Goal: Task Accomplishment & Management: Complete application form

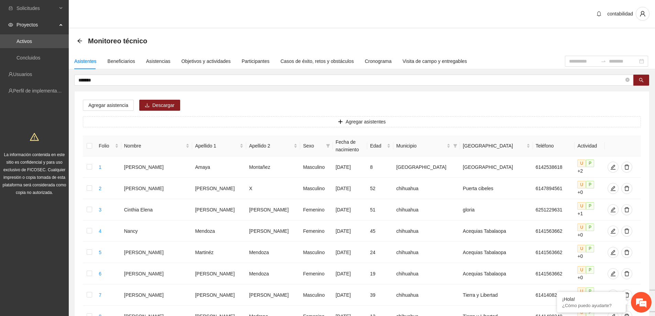
click at [84, 41] on div "Monitoreo técnico" at bounding box center [114, 40] width 74 height 11
click at [82, 39] on icon "arrow-left" at bounding box center [80, 41] width 6 height 6
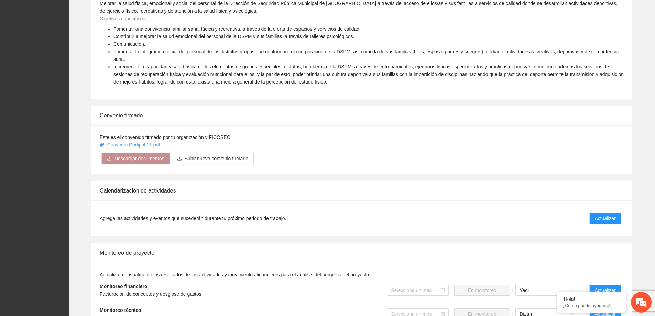
scroll to position [413, 0]
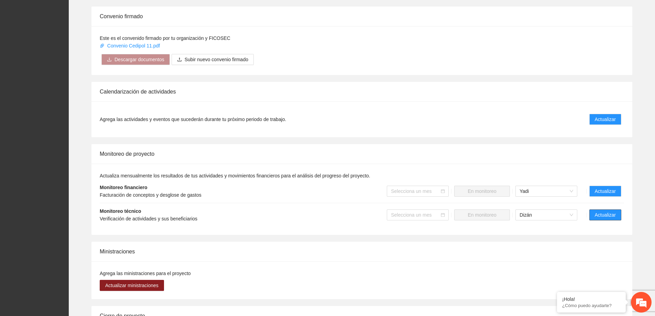
click at [608, 211] on span "Actualizar" at bounding box center [605, 215] width 21 height 8
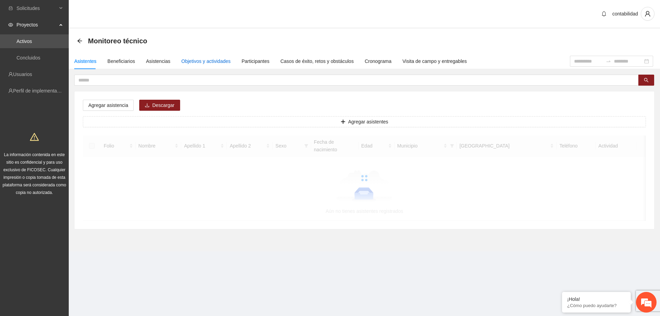
click at [205, 61] on div "Objetivos y actividades" at bounding box center [206, 61] width 49 height 8
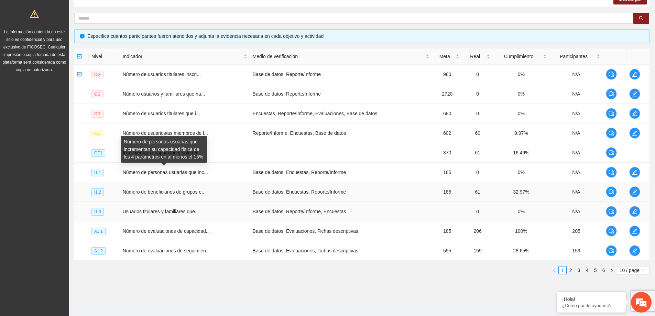
scroll to position [133, 0]
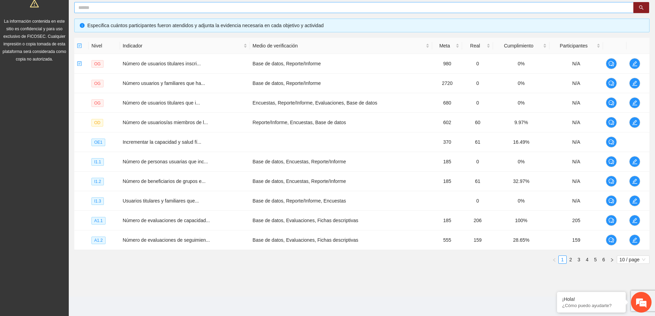
click at [116, 8] on input "text" at bounding box center [351, 8] width 546 height 8
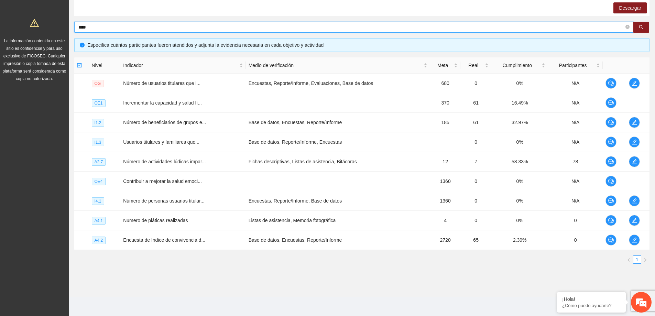
scroll to position [0, 0]
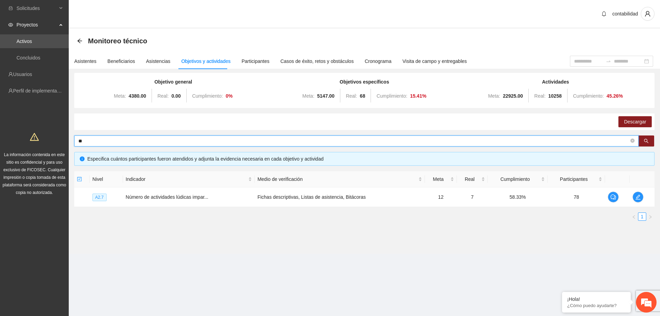
type input "*"
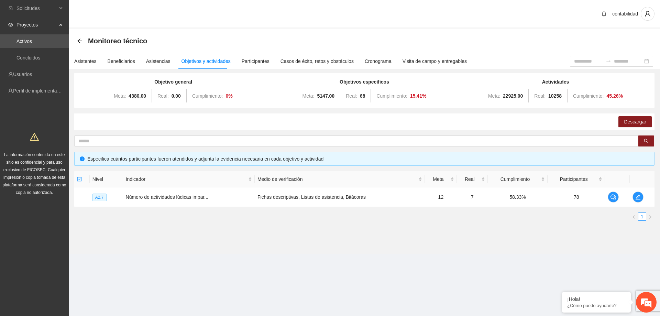
click at [195, 59] on div "Objetivos y actividades" at bounding box center [206, 61] width 49 height 8
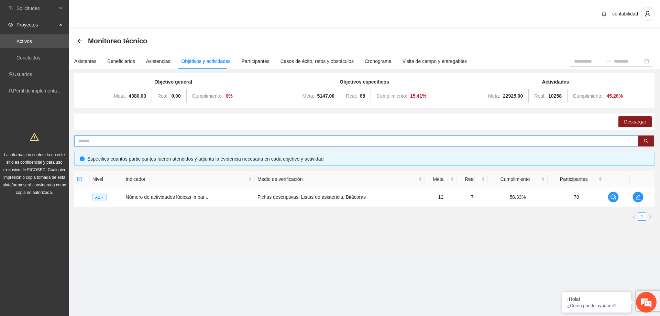
click at [129, 140] on input "text" at bounding box center [353, 141] width 551 height 8
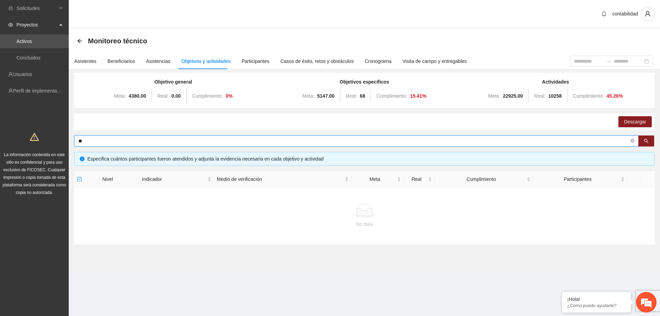
type input "*"
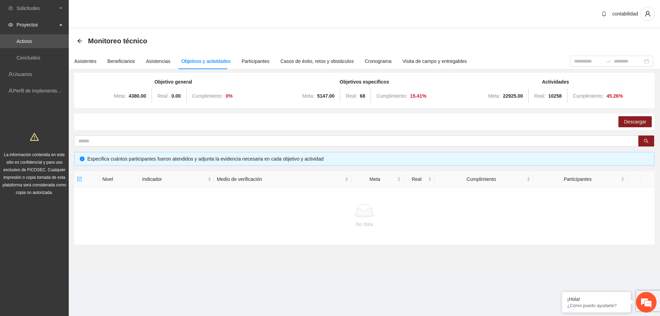
click at [182, 61] on div "Objetivos y actividades" at bounding box center [206, 61] width 49 height 8
click at [211, 60] on div "Objetivos y actividades" at bounding box center [206, 61] width 49 height 8
click at [161, 59] on div "Asistencias" at bounding box center [158, 61] width 24 height 8
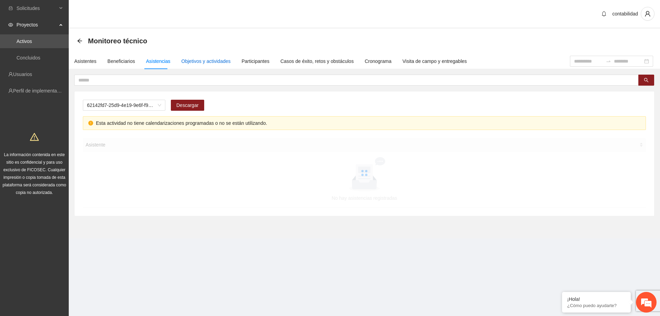
click at [189, 61] on div "Objetivos y actividades" at bounding box center [206, 61] width 49 height 8
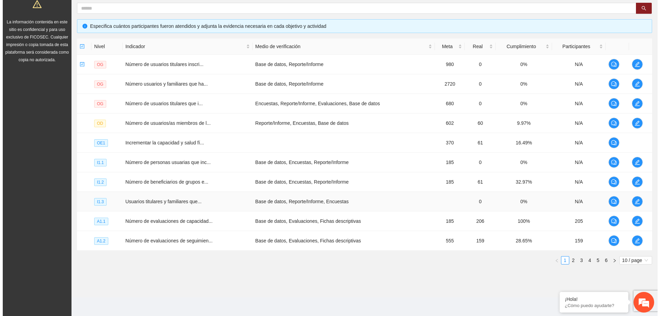
scroll to position [133, 0]
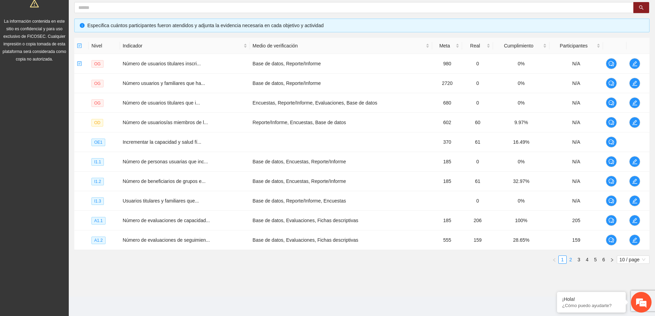
click at [572, 258] on link "2" at bounding box center [571, 260] width 8 height 8
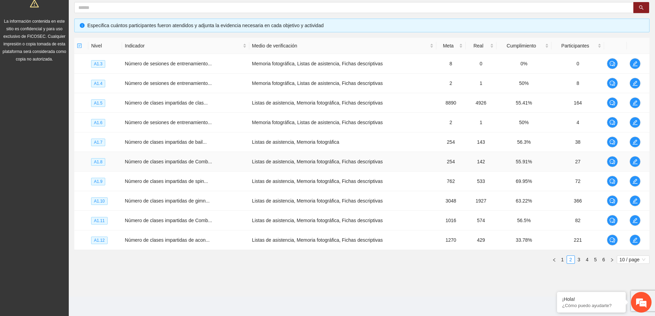
click at [93, 160] on span "A1.8" at bounding box center [98, 162] width 14 height 8
click at [639, 163] on span "edit" at bounding box center [635, 162] width 10 height 6
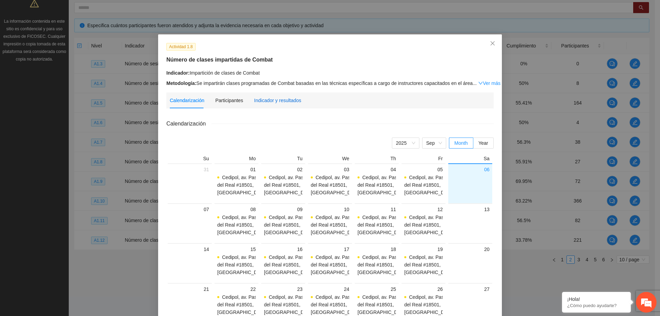
click at [254, 99] on div "Indicador y resultados" at bounding box center [277, 101] width 47 height 8
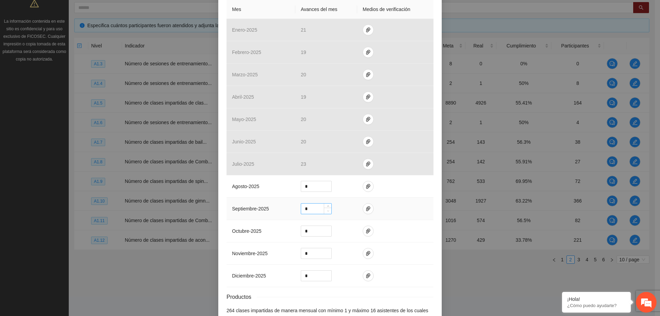
scroll to position [206, 0]
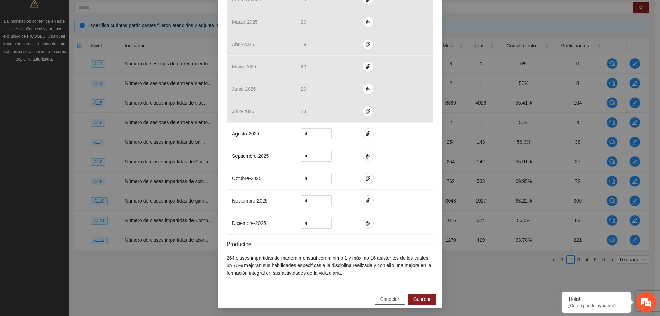
click at [389, 302] on span "Cancelar" at bounding box center [389, 299] width 19 height 8
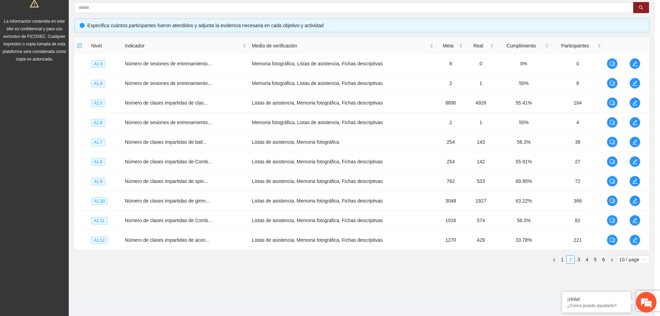
scroll to position [179, 0]
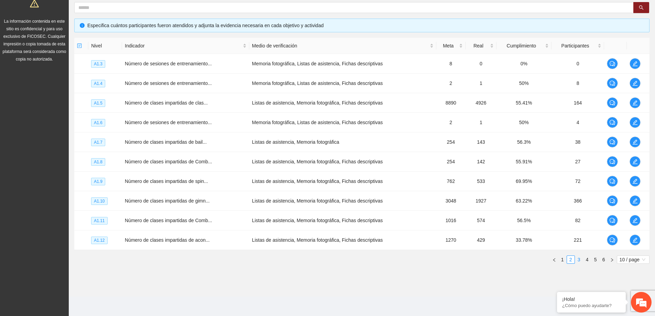
click at [582, 258] on link "3" at bounding box center [579, 260] width 8 height 8
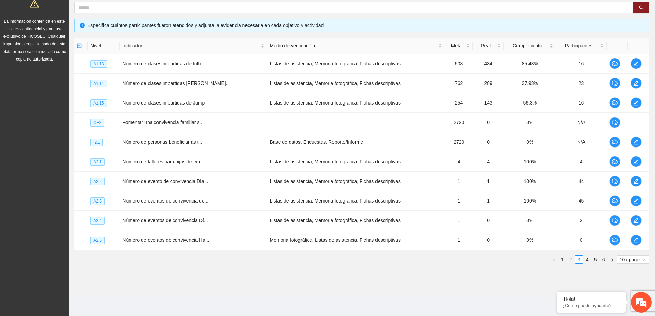
click at [573, 260] on link "2" at bounding box center [571, 260] width 8 height 8
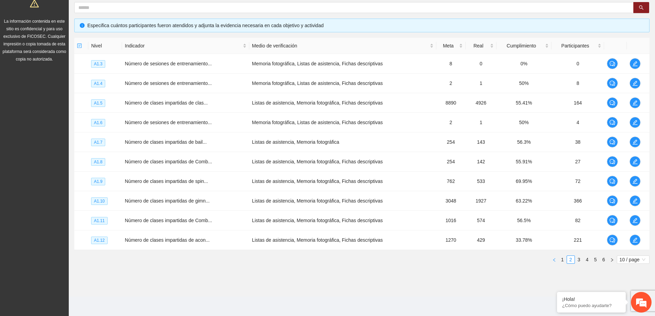
click at [558, 261] on button "button" at bounding box center [554, 260] width 8 height 8
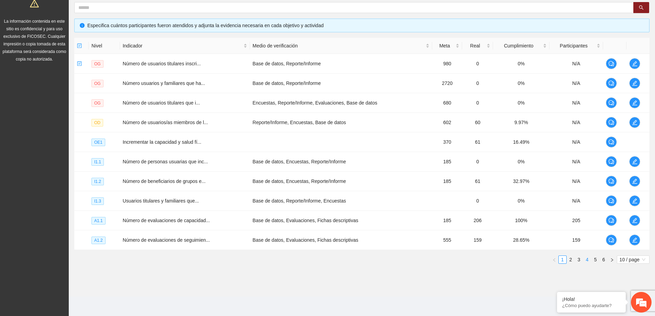
click at [587, 259] on link "4" at bounding box center [588, 260] width 8 height 8
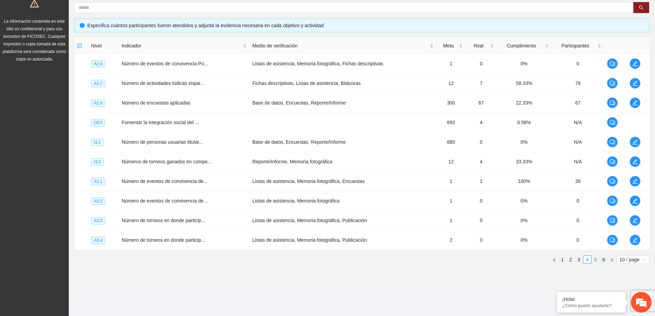
click at [594, 263] on link "5" at bounding box center [596, 260] width 8 height 8
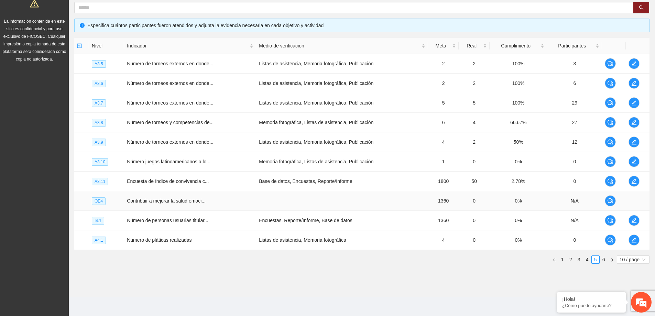
click at [133, 200] on span "Contribuir a mejorar la salud emoci..." at bounding box center [166, 201] width 79 height 6
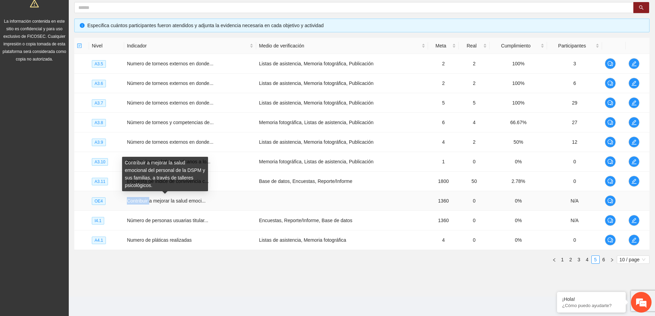
click at [133, 200] on span "Contribuir a mejorar la salud emoci..." at bounding box center [166, 201] width 79 height 6
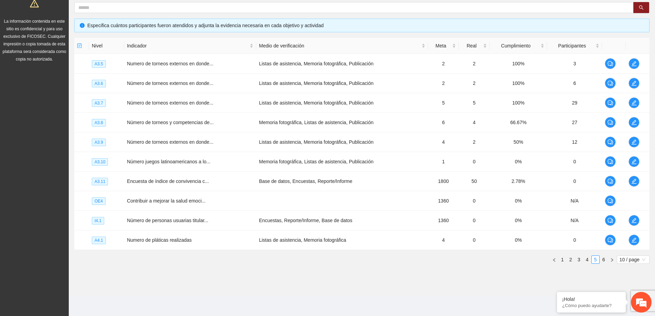
click at [202, 261] on ul "1 2 3 4 5 6 10 / page" at bounding box center [361, 260] width 575 height 8
click at [105, 202] on td "OE4" at bounding box center [106, 201] width 35 height 20
click at [103, 202] on span "OE4" at bounding box center [99, 201] width 14 height 8
drag, startPoint x: 514, startPoint y: 204, endPoint x: 523, endPoint y: 202, distance: 9.8
click at [523, 202] on td "0%" at bounding box center [518, 201] width 57 height 20
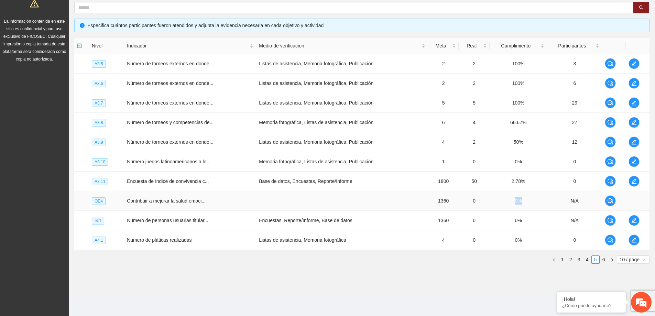
click at [532, 200] on td "0%" at bounding box center [518, 201] width 57 height 20
click at [602, 259] on link "6" at bounding box center [604, 260] width 8 height 8
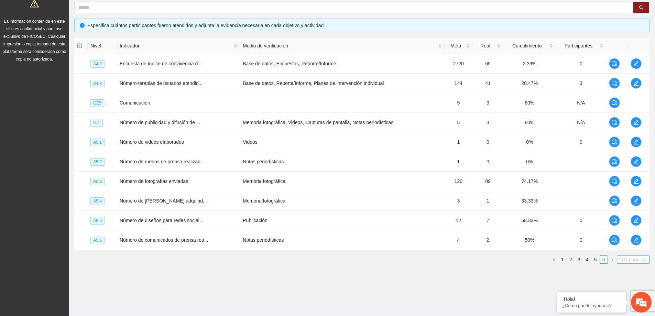
click at [628, 263] on span "10 / page" at bounding box center [633, 260] width 27 height 8
click at [565, 261] on link "1" at bounding box center [563, 260] width 8 height 8
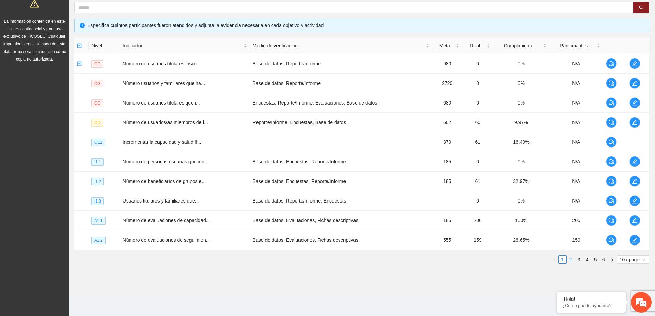
click at [573, 259] on link "2" at bounding box center [571, 260] width 8 height 8
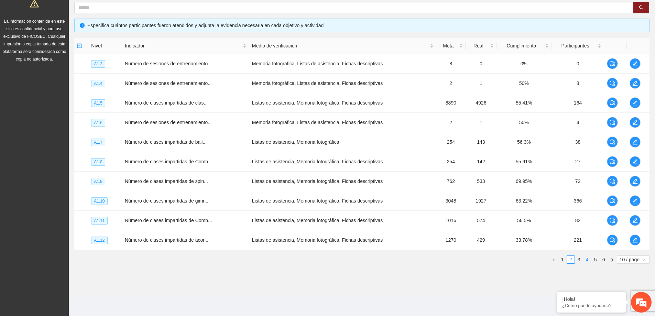
click at [584, 262] on link "4" at bounding box center [588, 260] width 8 height 8
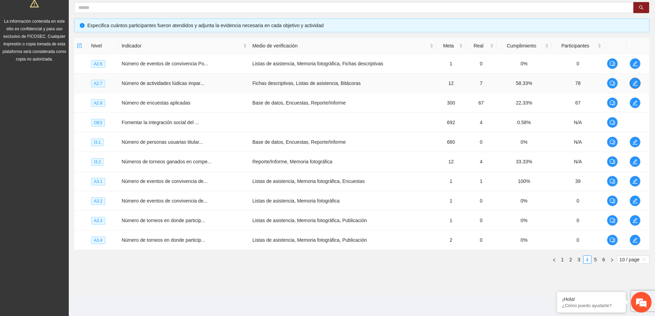
click at [633, 84] on icon "edit" at bounding box center [636, 83] width 6 height 6
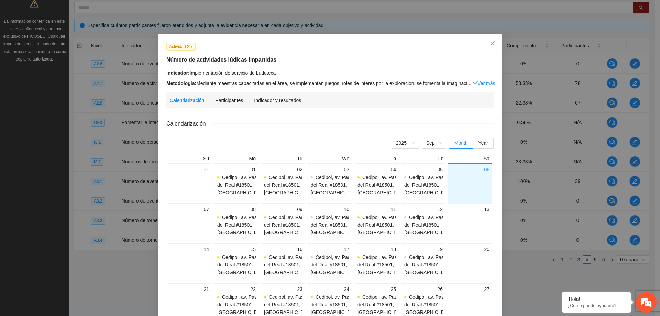
click at [268, 93] on div "Indicador y resultados" at bounding box center [277, 101] width 47 height 16
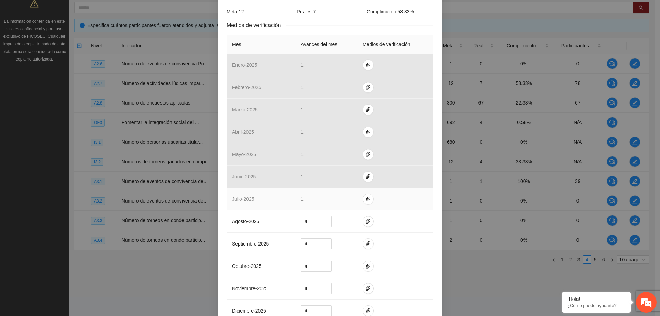
scroll to position [138, 0]
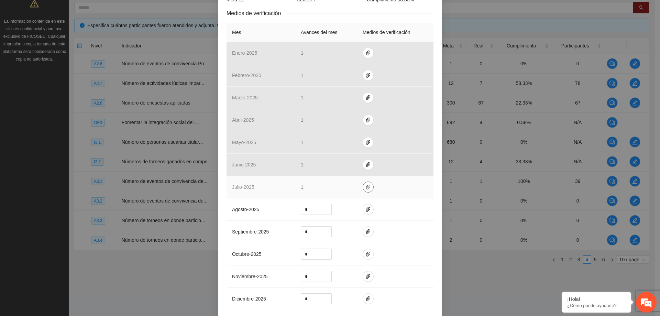
click at [366, 186] on icon "paper-clip" at bounding box center [368, 187] width 4 height 5
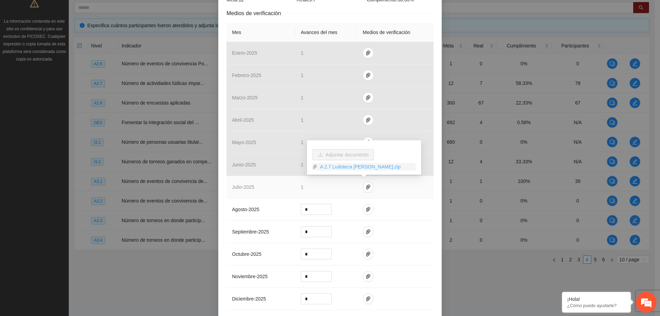
click at [325, 167] on link "A 2.7 Ludoteca [PERSON_NAME].zip" at bounding box center [366, 167] width 98 height 8
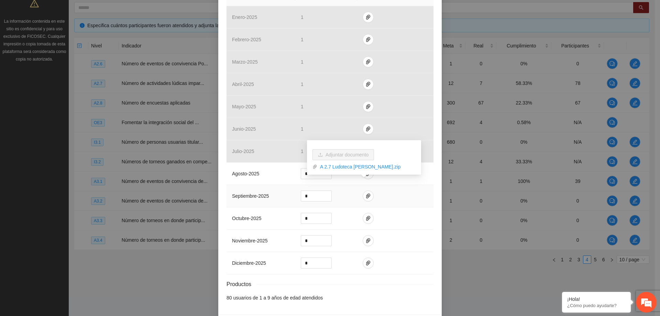
scroll to position [198, 0]
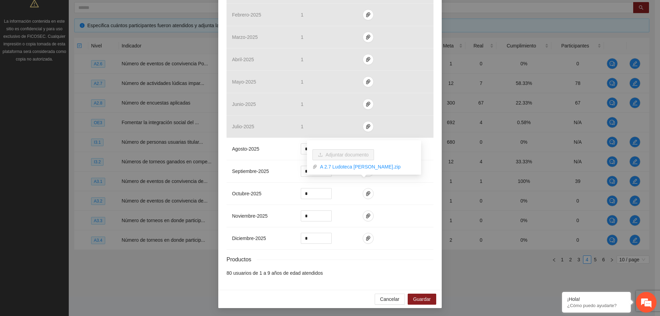
click at [385, 306] on div "Cancelar Guardar" at bounding box center [330, 299] width 224 height 18
click at [388, 303] on button "Cancelar" at bounding box center [390, 299] width 30 height 11
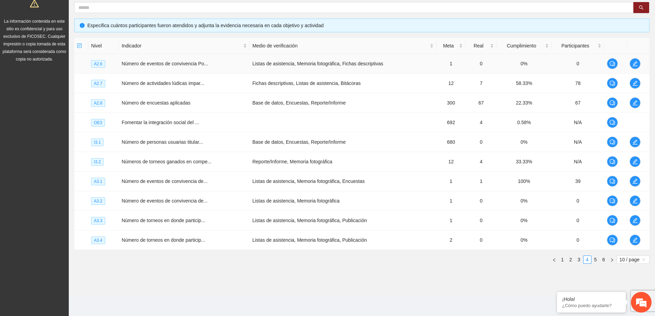
scroll to position [0, 0]
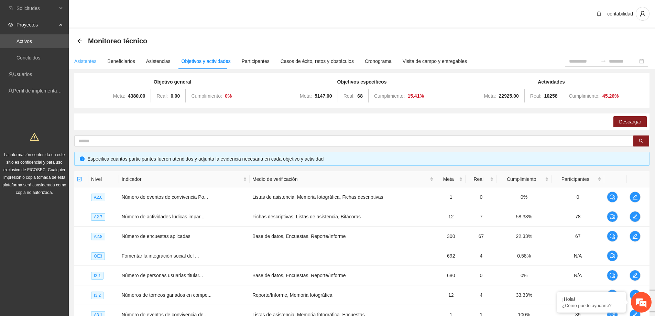
click at [89, 57] on div "Asistentes" at bounding box center [85, 61] width 22 height 16
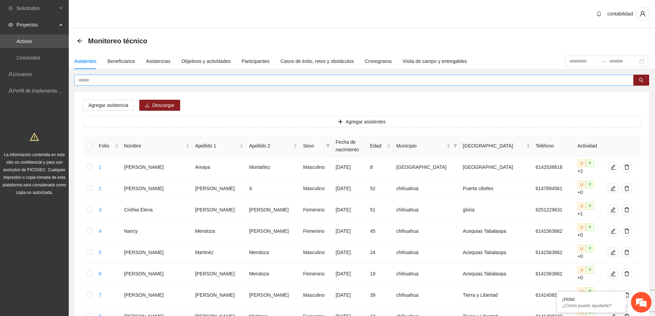
click at [105, 80] on input "text" at bounding box center [351, 80] width 546 height 8
type input "**********"
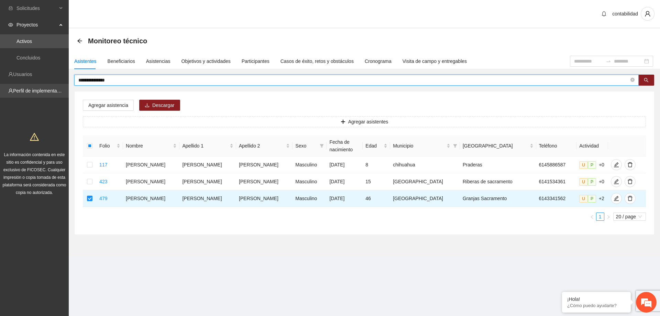
drag, startPoint x: 86, startPoint y: 86, endPoint x: 0, endPoint y: 95, distance: 86.7
click at [0, 95] on section "**********" at bounding box center [330, 158] width 660 height 316
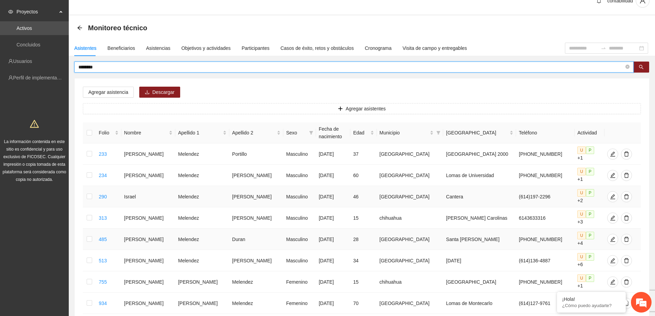
scroll to position [34, 0]
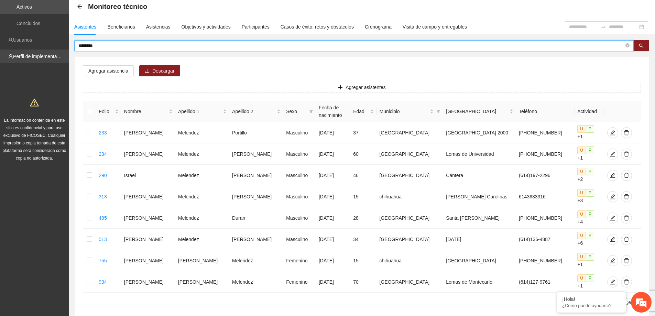
drag, startPoint x: 140, startPoint y: 48, endPoint x: 19, endPoint y: 61, distance: 121.5
click at [21, 65] on section "Solicitudes Proyectos Activos Concluidos Usuarios Perfil de implementadora La i…" at bounding box center [327, 164] width 655 height 396
type input "******"
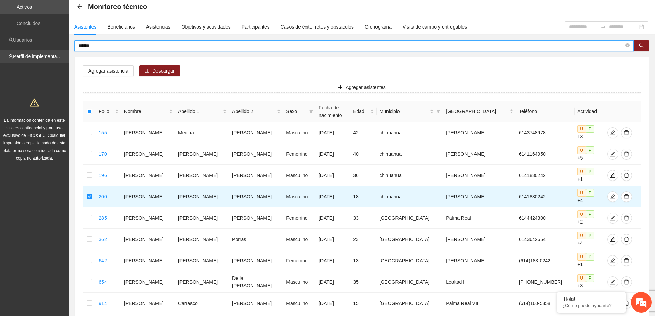
drag, startPoint x: 111, startPoint y: 48, endPoint x: 31, endPoint y: 50, distance: 80.2
click at [31, 50] on section "Solicitudes Proyectos Activos Concluidos Usuarios Perfil de implementadora La i…" at bounding box center [327, 175] width 655 height 418
type input "****"
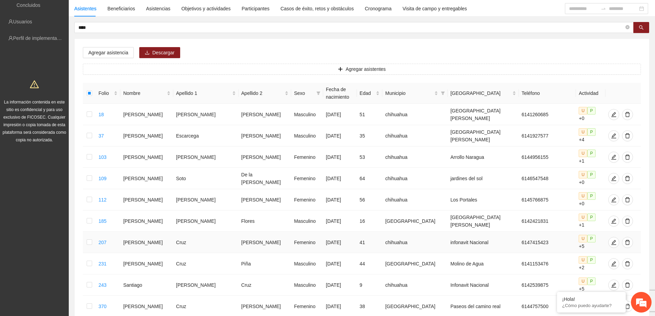
scroll to position [0, 0]
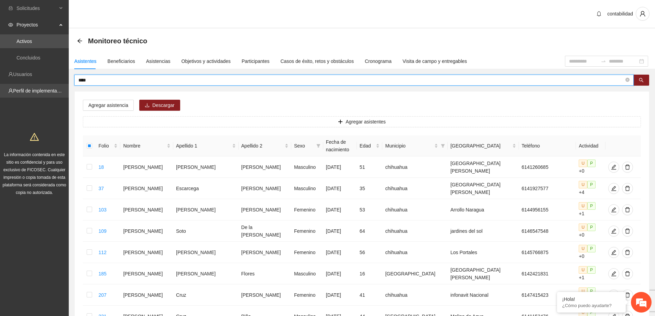
drag, startPoint x: 136, startPoint y: 80, endPoint x: 0, endPoint y: 92, distance: 136.4
type input "******"
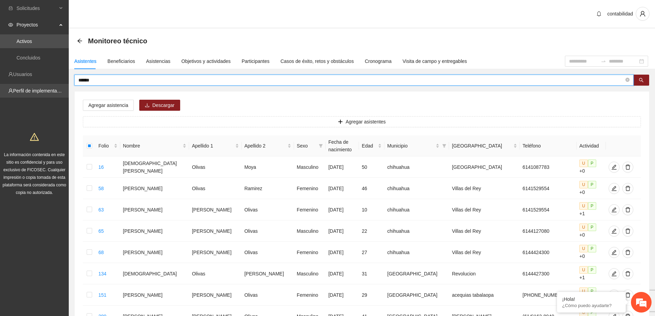
drag, startPoint x: 109, startPoint y: 80, endPoint x: 51, endPoint y: 90, distance: 59.4
click at [51, 90] on section "Solicitudes Proyectos Activos Concluidos Usuarios Perfil de implementadora La i…" at bounding box center [327, 297] width 655 height 595
type input "*******"
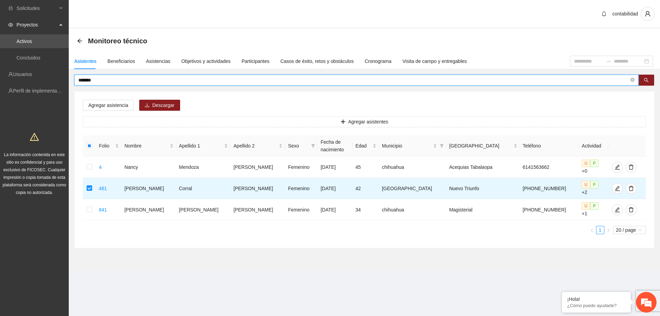
drag, startPoint x: 100, startPoint y: 82, endPoint x: 63, endPoint y: 84, distance: 36.5
click at [63, 84] on section "Solicitudes Proyectos Activos Concluidos Usuarios Perfil de implementadora La i…" at bounding box center [330, 158] width 660 height 316
type input "*******"
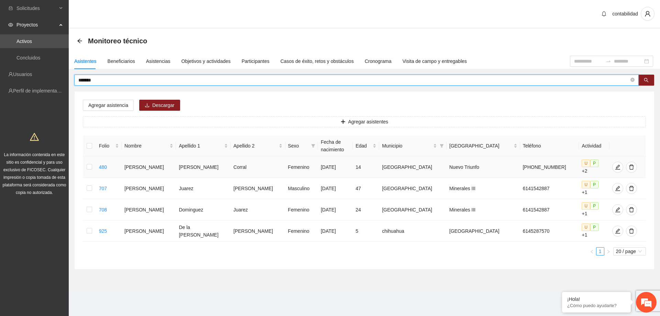
click at [88, 164] on td at bounding box center [89, 167] width 13 height 21
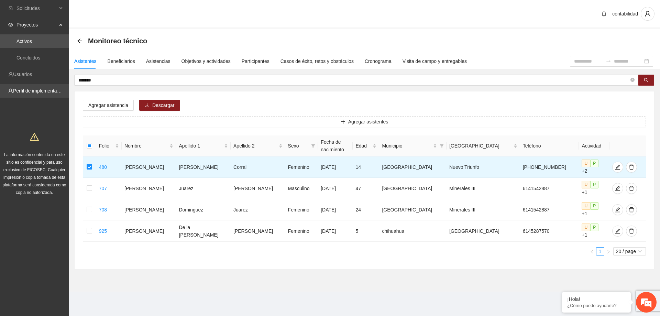
drag, startPoint x: 129, startPoint y: 83, endPoint x: 11, endPoint y: 94, distance: 117.8
click at [11, 94] on section "Solicitudes Proyectos Activos Concluidos Usuarios Perfil de implementadora La i…" at bounding box center [330, 158] width 660 height 316
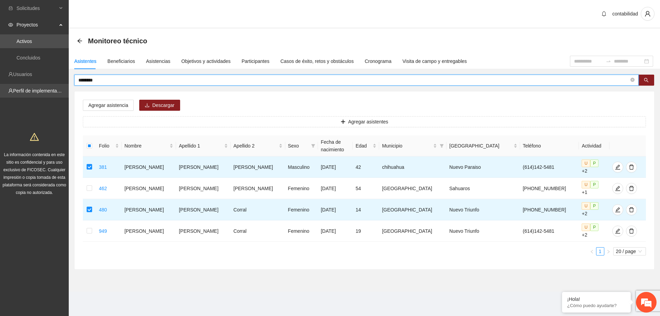
drag, startPoint x: 115, startPoint y: 79, endPoint x: 27, endPoint y: 85, distance: 88.3
click at [28, 86] on section "Solicitudes Proyectos Activos Concluidos Usuarios Perfil de implementadora La i…" at bounding box center [330, 158] width 660 height 316
type input "*******"
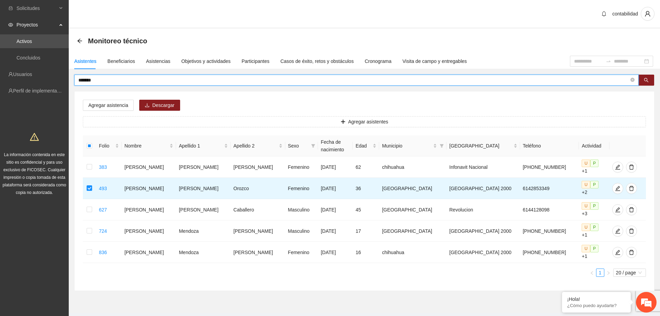
drag, startPoint x: 111, startPoint y: 78, endPoint x: 72, endPoint y: 84, distance: 39.6
click at [72, 84] on div "******* Agregar asistencia Descargar Agregar asistentes Folio Nombre Apellido 1…" at bounding box center [365, 183] width 592 height 216
type input "********"
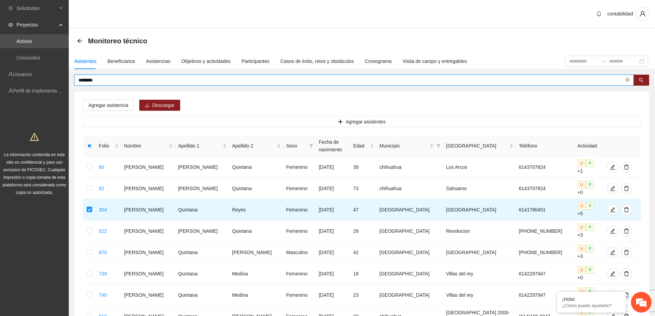
drag, startPoint x: 110, startPoint y: 80, endPoint x: 17, endPoint y: 82, distance: 93.2
click at [17, 82] on section "Solicitudes Proyectos Activos Concluidos Usuarios Perfil de implementadora La i…" at bounding box center [327, 209] width 655 height 418
type input "*****"
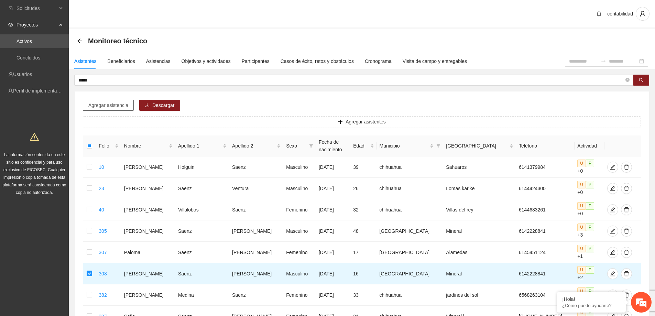
click at [89, 107] on span "Agregar asistencia" at bounding box center [108, 105] width 40 height 8
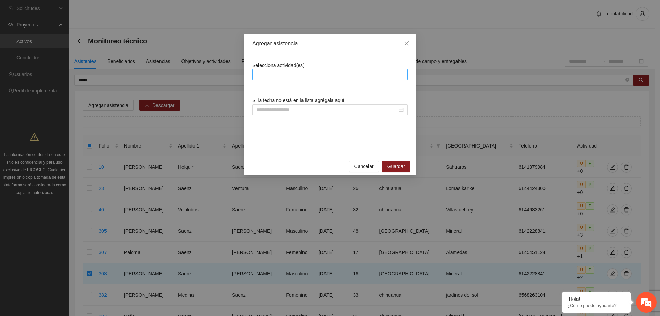
click at [291, 79] on div at bounding box center [329, 74] width 155 height 11
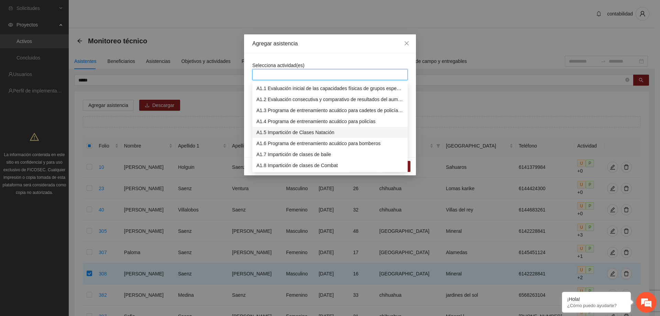
click at [308, 129] on div "A1.5 Impartición de Clases Natación" at bounding box center [330, 133] width 147 height 8
click at [357, 59] on div "Selecciona actividad(es) Si la fecha no está en la lista agrégala aquí" at bounding box center [330, 105] width 172 height 104
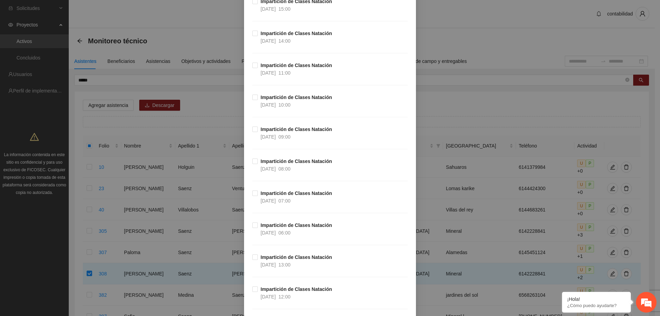
scroll to position [40526, 0]
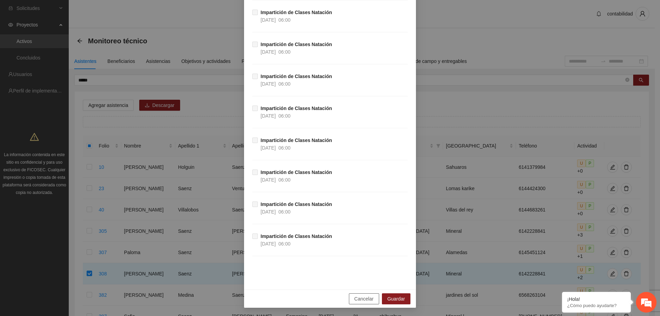
click at [355, 297] on span "Cancelar" at bounding box center [364, 299] width 19 height 8
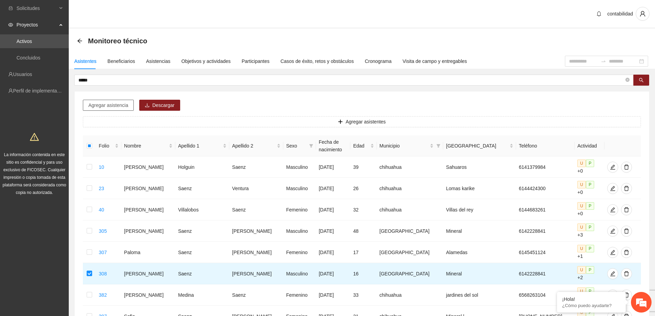
click at [108, 107] on span "Agregar asistencia" at bounding box center [108, 105] width 40 height 8
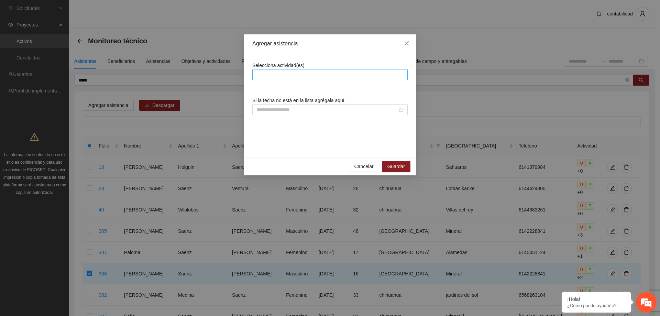
click at [274, 74] on div at bounding box center [330, 75] width 152 height 8
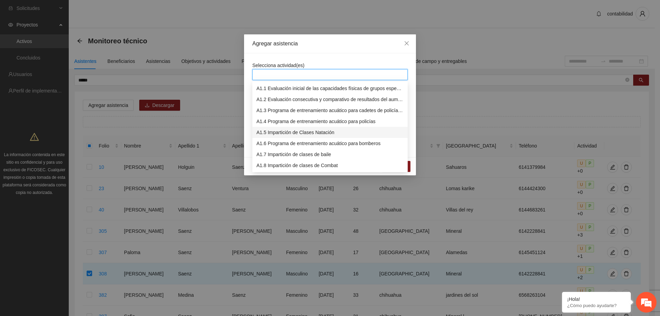
click at [284, 136] on div "A1.5 Impartición de Clases Natación" at bounding box center [329, 132] width 155 height 11
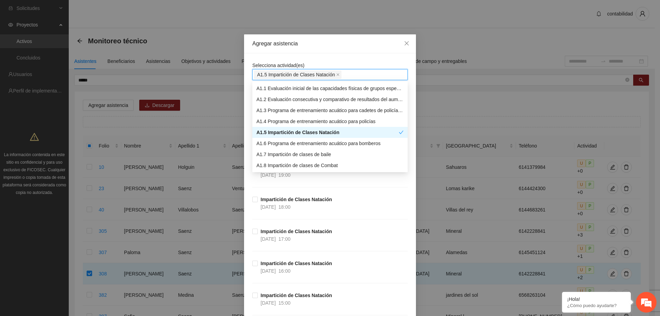
click at [351, 53] on div "Agregar asistencia" at bounding box center [330, 43] width 172 height 19
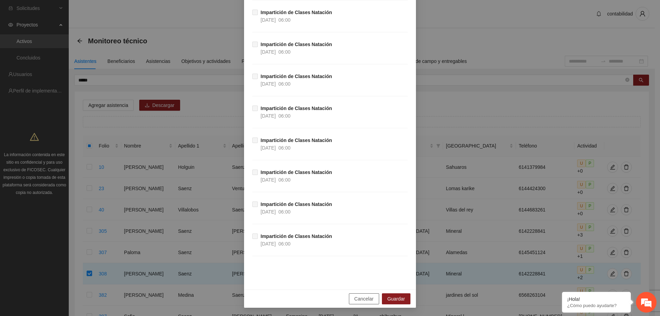
click at [360, 300] on span "Cancelar" at bounding box center [364, 299] width 19 height 8
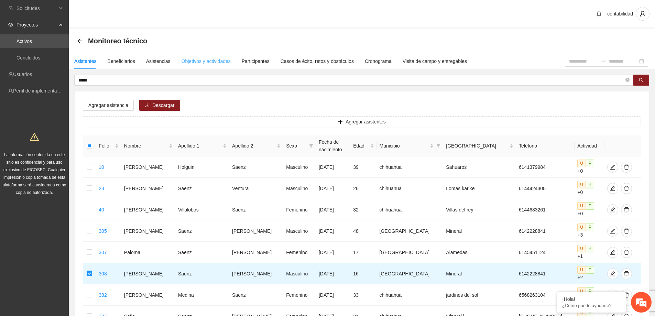
click at [218, 57] on div "Objetivos y actividades" at bounding box center [206, 61] width 49 height 16
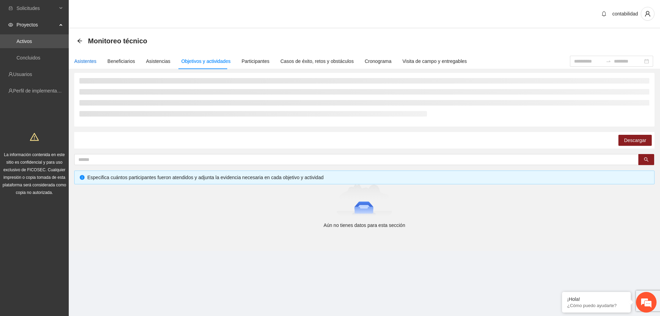
click at [88, 63] on div "Asistentes" at bounding box center [85, 61] width 22 height 8
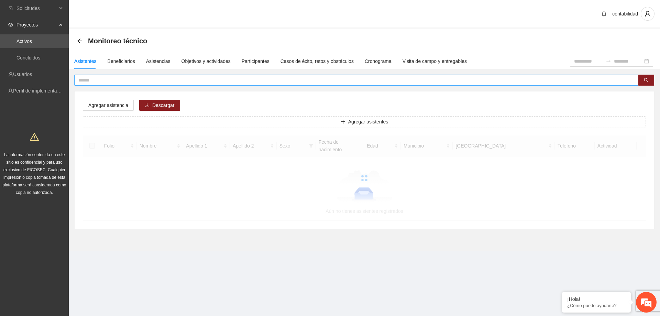
click at [113, 81] on input "text" at bounding box center [353, 80] width 551 height 8
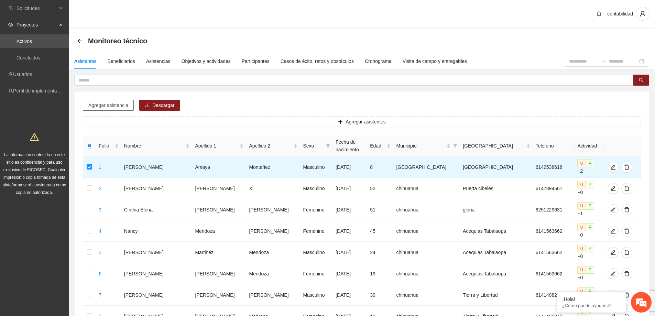
click at [97, 100] on button "Agregar asistencia" at bounding box center [108, 105] width 51 height 11
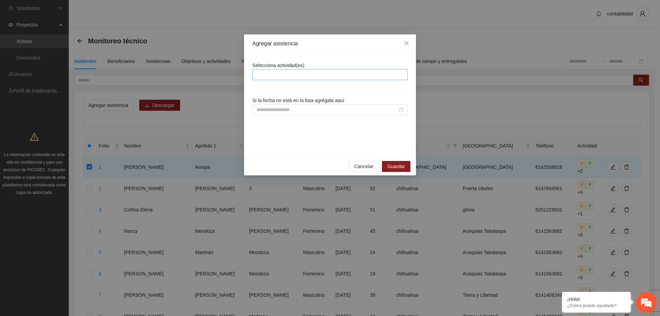
click at [270, 75] on div at bounding box center [330, 75] width 152 height 8
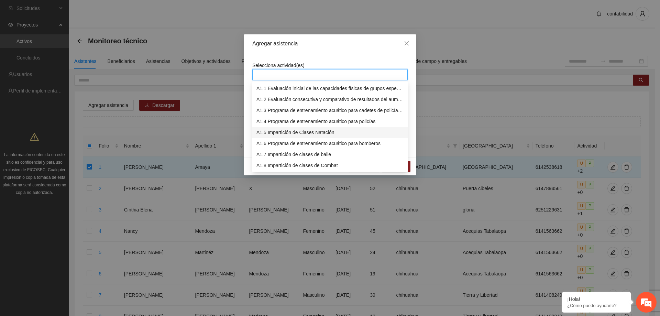
click at [285, 136] on div "A1.5 Impartición de Clases Natación" at bounding box center [329, 132] width 155 height 11
click at [343, 57] on div "Selecciona actividad(es) Si la fecha no está en la lista agrégala aquí" at bounding box center [330, 105] width 172 height 104
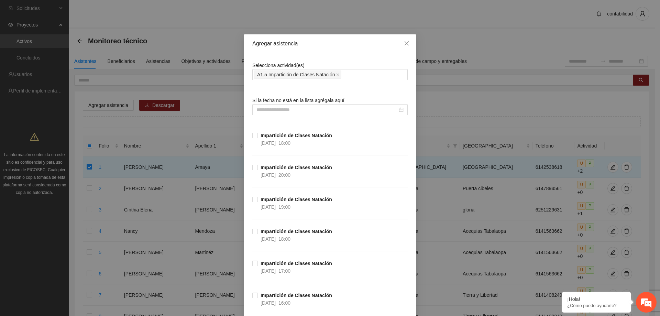
click at [406, 43] on icon "close" at bounding box center [407, 44] width 6 height 6
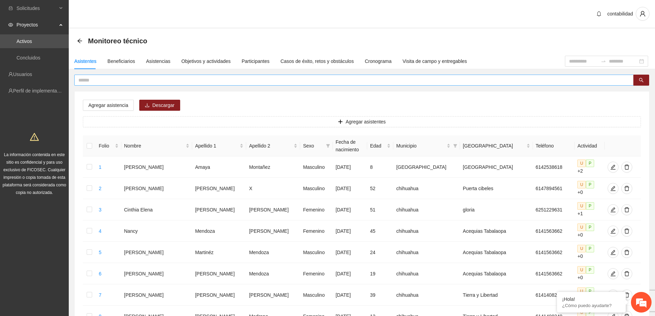
click at [118, 80] on input "text" at bounding box center [351, 80] width 546 height 8
type input "*******"
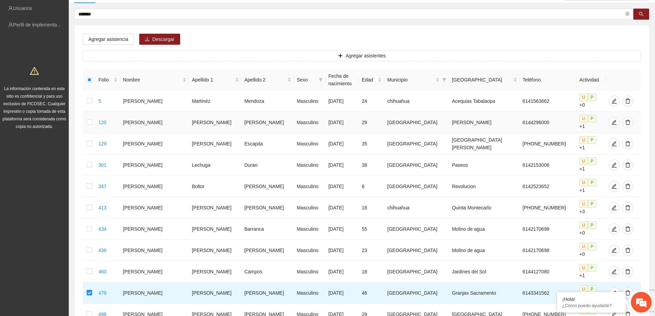
scroll to position [0, 0]
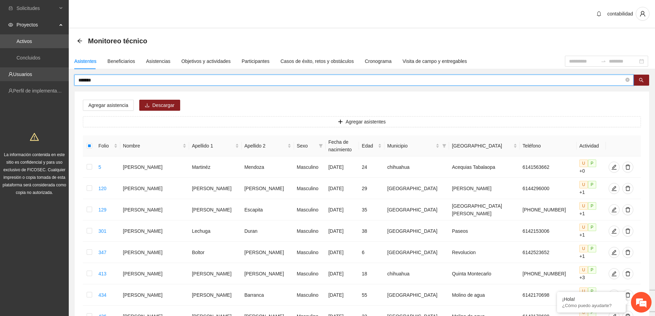
drag, startPoint x: 117, startPoint y: 82, endPoint x: 19, endPoint y: 80, distance: 98.0
click at [19, 80] on section "Solicitudes Proyectos Activos Concluidos Usuarios Perfil de implementadora La i…" at bounding box center [327, 315] width 655 height 631
type input "********"
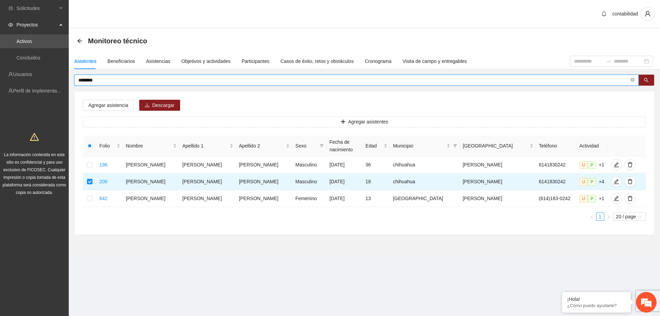
drag, startPoint x: 133, startPoint y: 78, endPoint x: 57, endPoint y: 82, distance: 76.1
click at [57, 82] on section "Solicitudes Proyectos Activos Concluidos Usuarios Perfil de implementadora La i…" at bounding box center [330, 158] width 660 height 316
type input "**********"
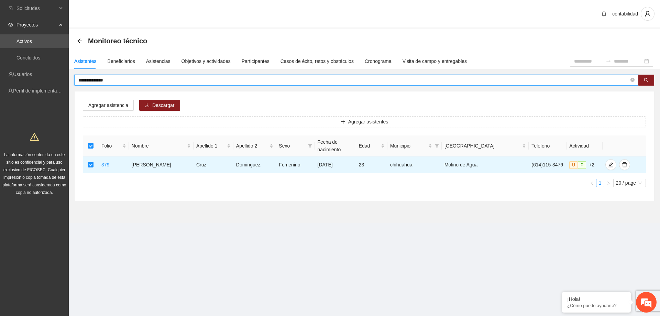
drag, startPoint x: 121, startPoint y: 82, endPoint x: 78, endPoint y: 79, distance: 43.1
click at [78, 80] on span "**********" at bounding box center [356, 80] width 565 height 11
type input "**********"
drag, startPoint x: 127, startPoint y: 79, endPoint x: 0, endPoint y: 68, distance: 127.7
click at [0, 68] on section "**********" at bounding box center [330, 158] width 660 height 316
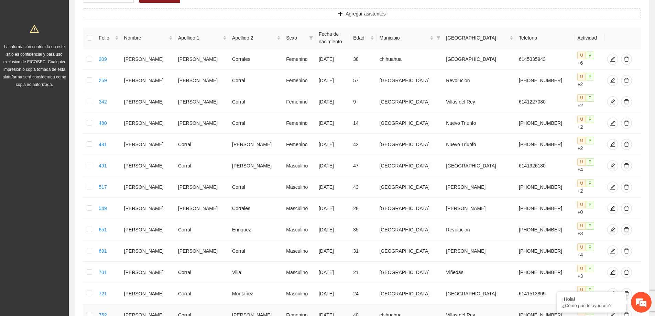
scroll to position [46, 0]
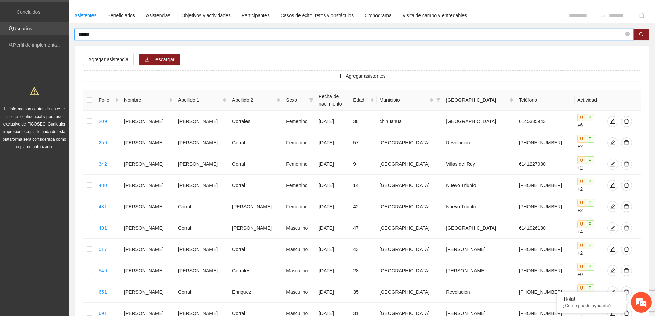
drag, startPoint x: 139, startPoint y: 36, endPoint x: 0, endPoint y: 35, distance: 138.6
click at [0, 35] on section "Solicitudes Proyectos Activos Concluidos Usuarios Perfil de implementadora La i…" at bounding box center [327, 237] width 655 height 567
type input "*******"
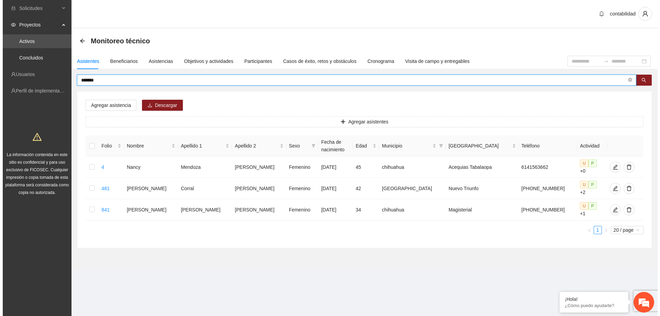
scroll to position [0, 0]
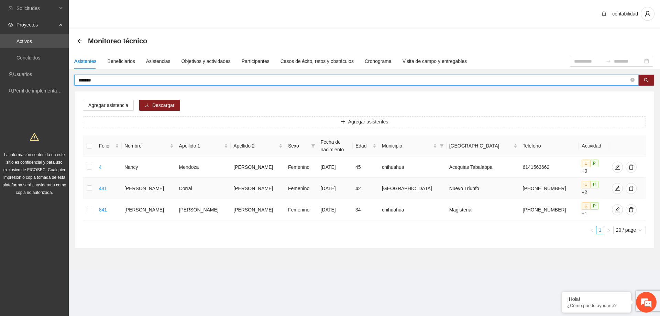
click at [88, 186] on td at bounding box center [89, 188] width 13 height 21
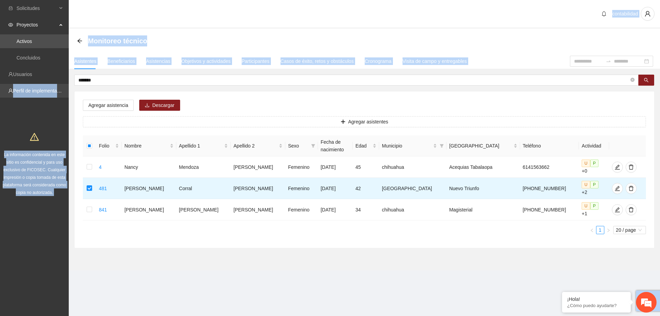
drag, startPoint x: 115, startPoint y: 84, endPoint x: 61, endPoint y: 84, distance: 53.3
click at [61, 84] on section "Solicitudes Proyectos Activos Concluidos Usuarios Perfil de implementadora La i…" at bounding box center [330, 158] width 660 height 316
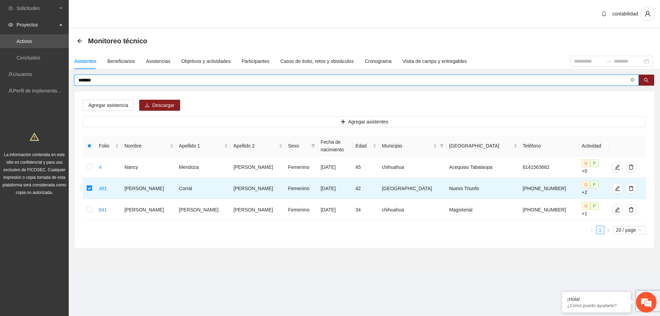
drag, startPoint x: 105, startPoint y: 82, endPoint x: 62, endPoint y: 83, distance: 43.0
click at [62, 83] on section "Solicitudes Proyectos Activos Concluidos Usuarios Perfil de implementadora La i…" at bounding box center [330, 158] width 660 height 316
type input "********"
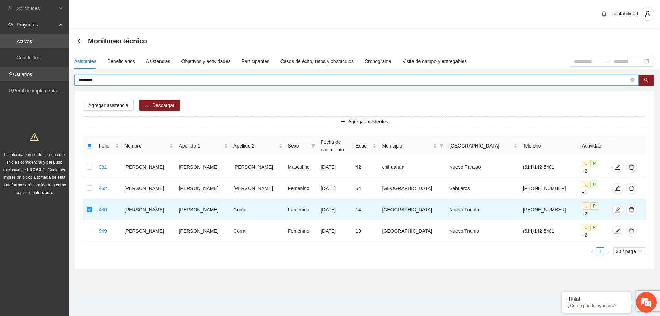
drag, startPoint x: 118, startPoint y: 80, endPoint x: 57, endPoint y: 79, distance: 60.2
click at [58, 79] on section "Solicitudes Proyectos Activos Concluidos Usuarios Perfil de implementadora La i…" at bounding box center [330, 158] width 660 height 316
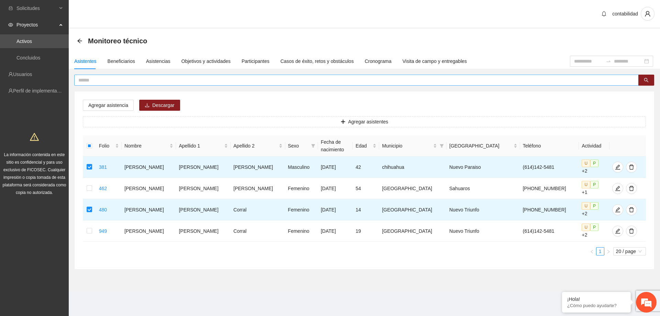
click at [107, 82] on input "text" at bounding box center [353, 80] width 551 height 8
type input "*******"
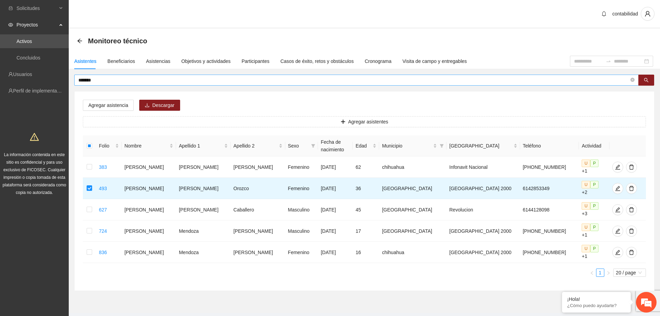
click at [116, 75] on div "Asistentes Beneficiarios Asistencias Objetivos y actividades Participantes Caso…" at bounding box center [365, 172] width 592 height 238
drag, startPoint x: 116, startPoint y: 78, endPoint x: 63, endPoint y: 79, distance: 53.0
click at [64, 79] on section "Solicitudes Proyectos Activos Concluidos Usuarios Perfil de implementadora La i…" at bounding box center [330, 166] width 660 height 332
type input "*"
type input "********"
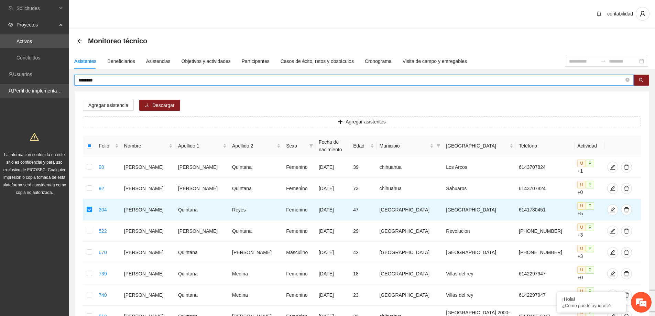
drag, startPoint x: 119, startPoint y: 83, endPoint x: 59, endPoint y: 84, distance: 60.5
click at [59, 84] on section "Solicitudes Proyectos Activos Concluidos Usuarios Perfil de implementadora La i…" at bounding box center [327, 209] width 655 height 418
type input "*****"
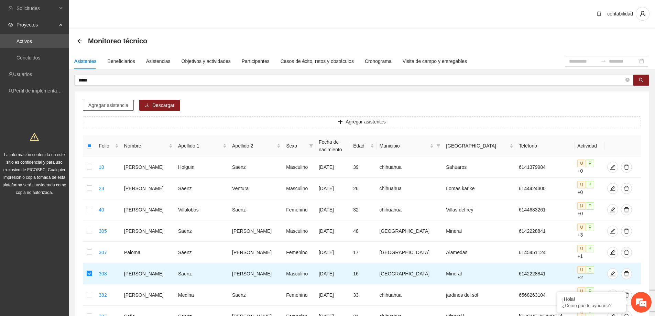
click at [97, 108] on span "Agregar asistencia" at bounding box center [108, 105] width 40 height 8
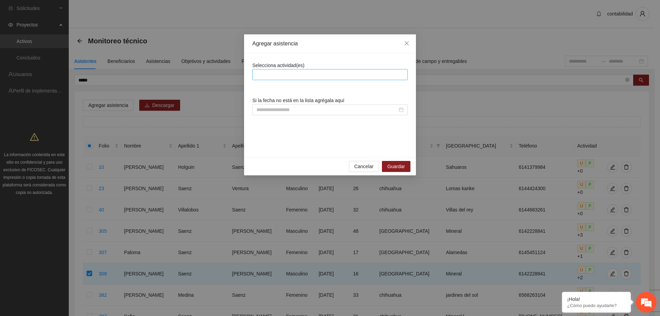
click at [271, 77] on div at bounding box center [330, 75] width 152 height 8
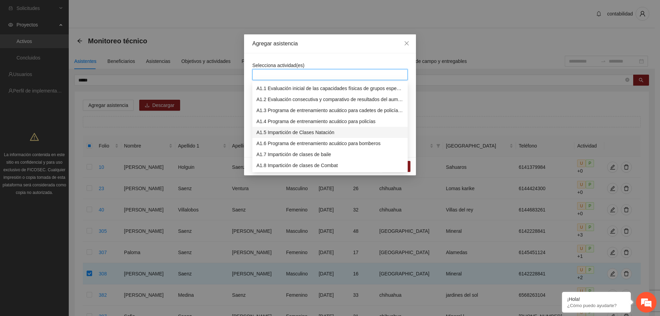
click at [287, 130] on div "A1.5 Impartición de Clases Natación" at bounding box center [330, 133] width 147 height 8
click at [345, 48] on div "Agregar asistencia" at bounding box center [330, 43] width 172 height 19
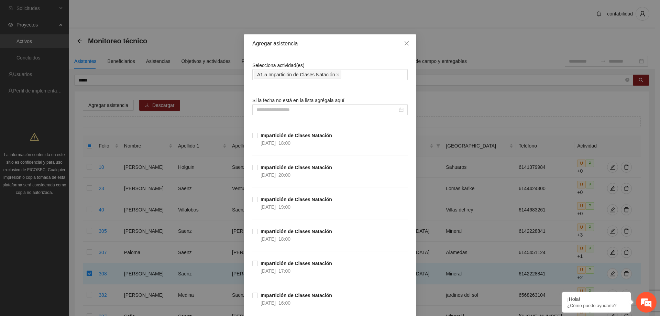
click at [352, 49] on div "Agregar asistencia" at bounding box center [330, 43] width 172 height 19
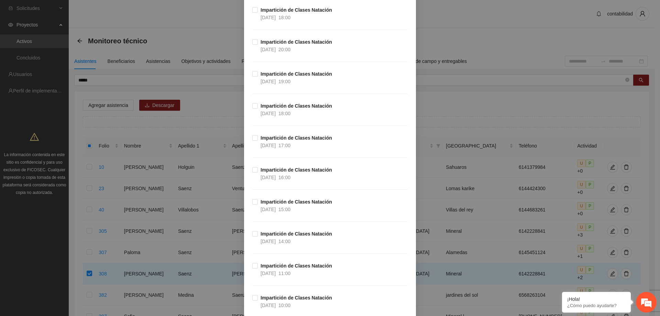
scroll to position [8559, 0]
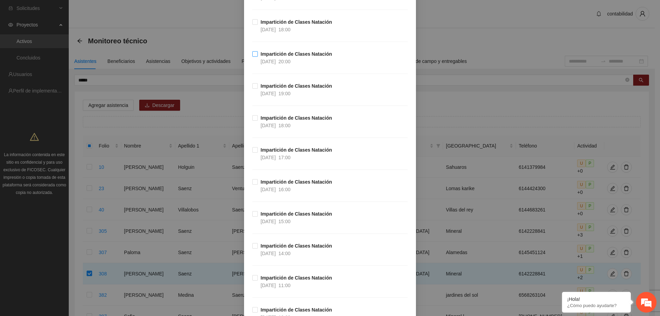
click at [278, 56] on strong "Impartición de Clases Natación" at bounding box center [297, 54] width 72 height 6
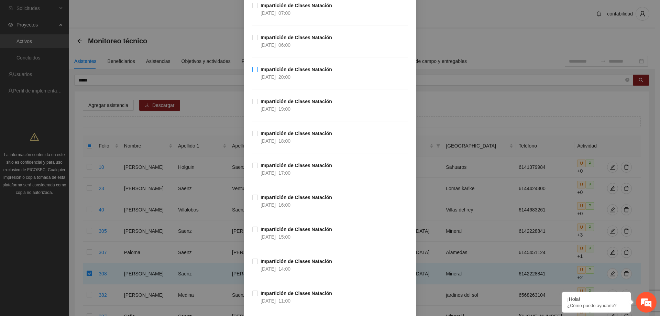
scroll to position [8077, 0]
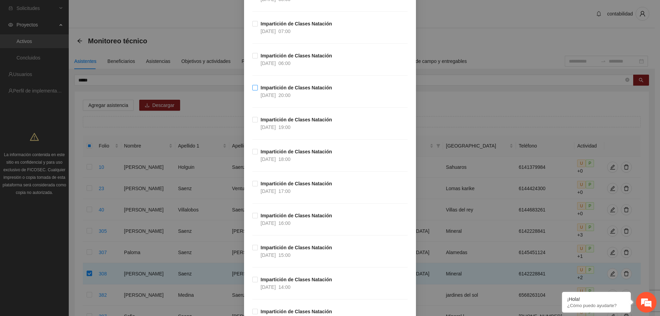
click at [266, 86] on strong "Impartición de Clases Natación" at bounding box center [297, 88] width 72 height 6
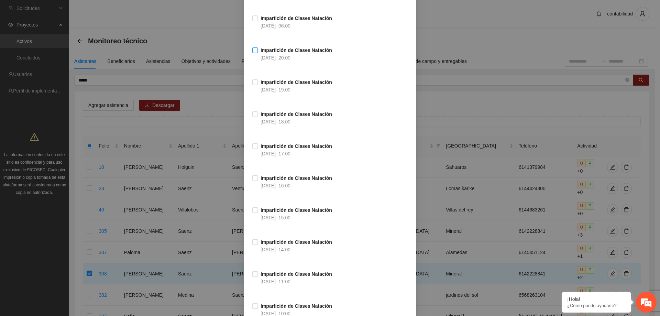
scroll to position [7664, 0]
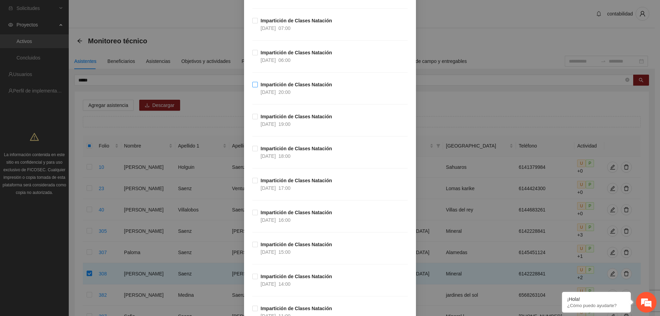
click at [266, 86] on strong "Impartición de Clases Natación" at bounding box center [297, 85] width 72 height 6
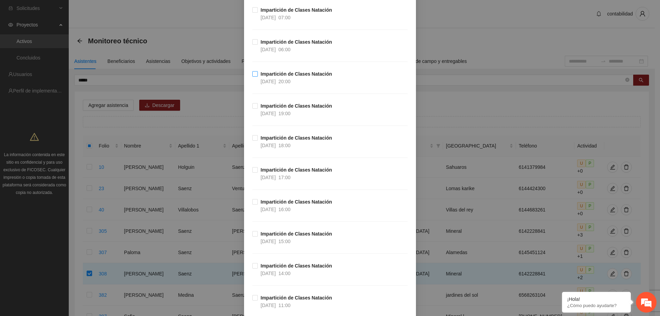
scroll to position [7252, 0]
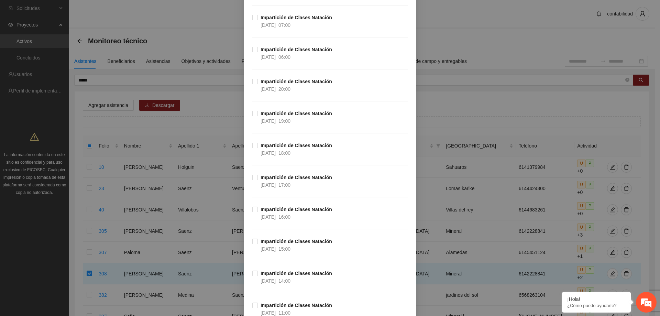
click at [280, 85] on span "Impartición de Clases Natación [DATE] 20:00" at bounding box center [296, 85] width 77 height 15
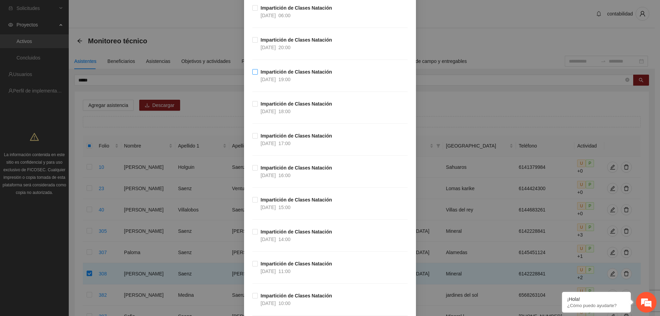
scroll to position [6873, 0]
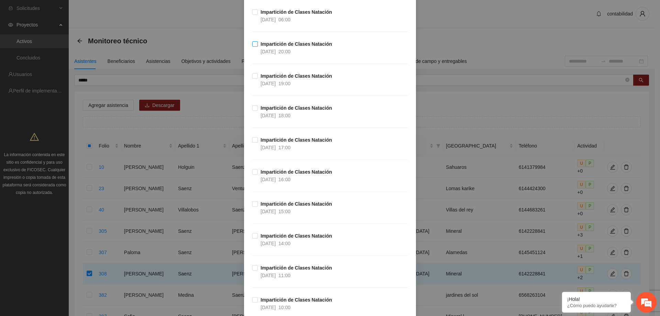
click at [270, 51] on span "[DATE]" at bounding box center [268, 52] width 15 height 6
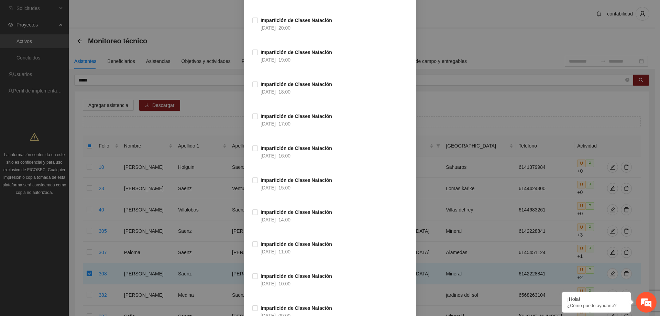
scroll to position [6460, 0]
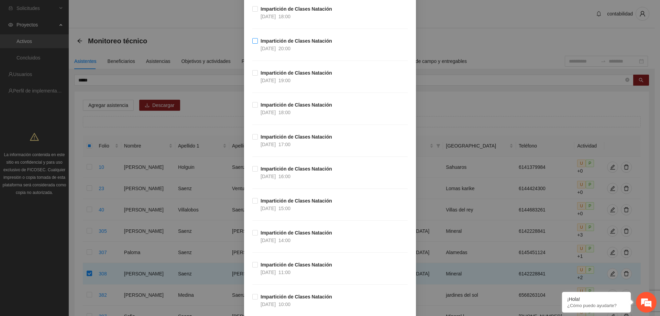
click at [276, 50] on span "[DATE]" at bounding box center [268, 49] width 15 height 6
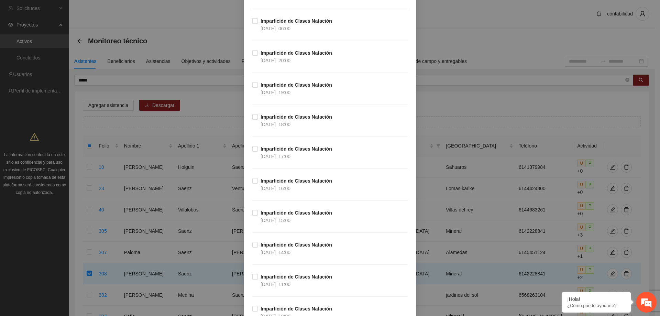
scroll to position [5979, 0]
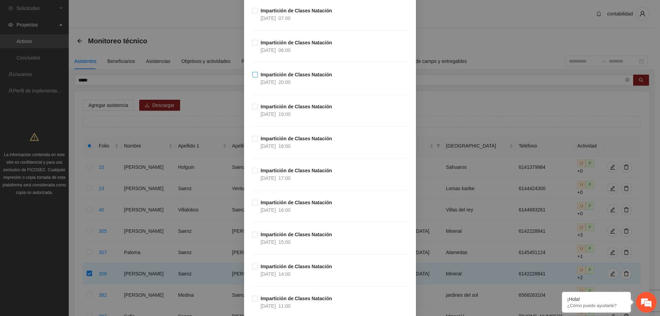
click at [278, 77] on strong "Impartición de Clases Natación" at bounding box center [297, 75] width 72 height 6
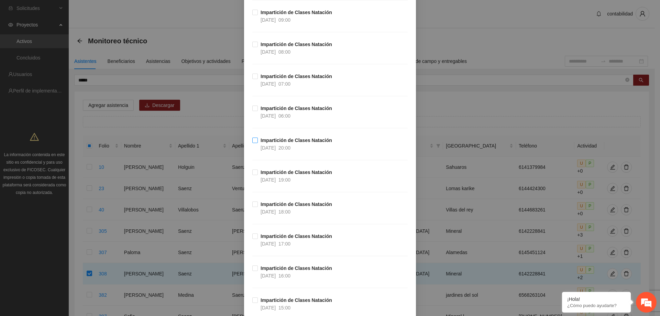
click at [264, 143] on strong "Impartición de Clases Natación" at bounding box center [297, 141] width 72 height 6
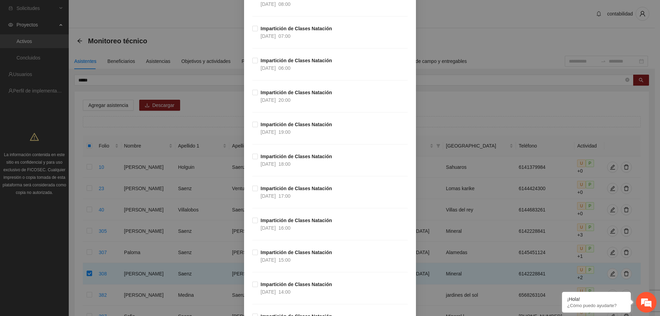
scroll to position [5119, 0]
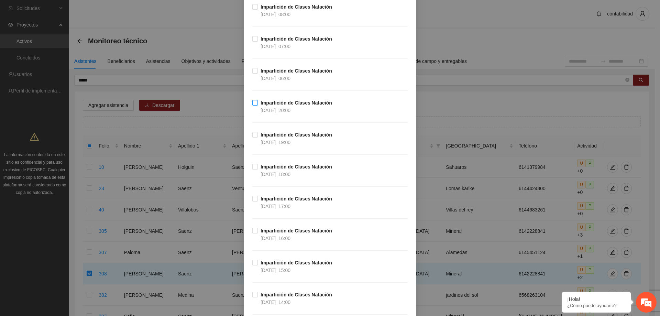
click at [283, 104] on strong "Impartición de Clases Natación" at bounding box center [297, 103] width 72 height 6
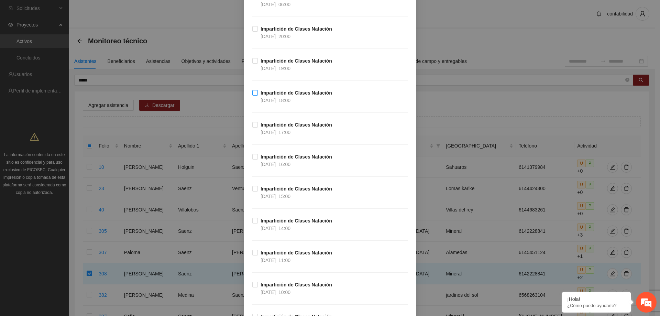
scroll to position [4775, 0]
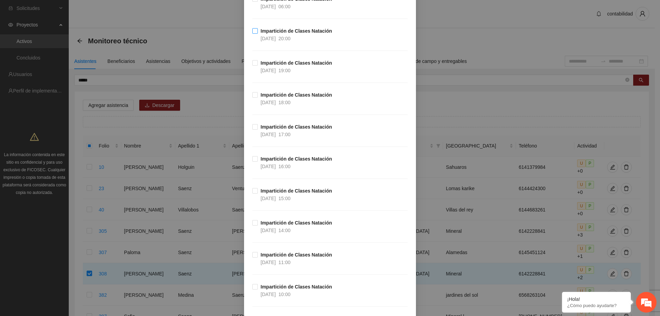
click at [274, 34] on strong "Impartición de Clases Natación" at bounding box center [297, 31] width 72 height 6
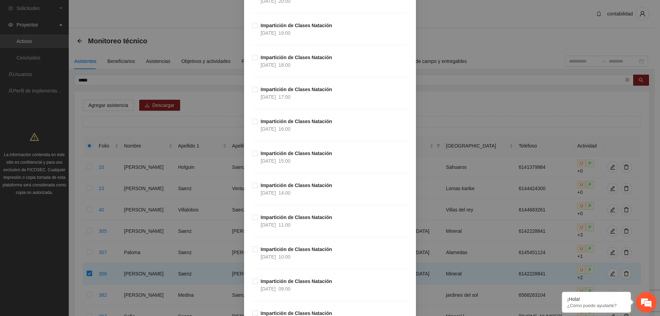
scroll to position [4362, 0]
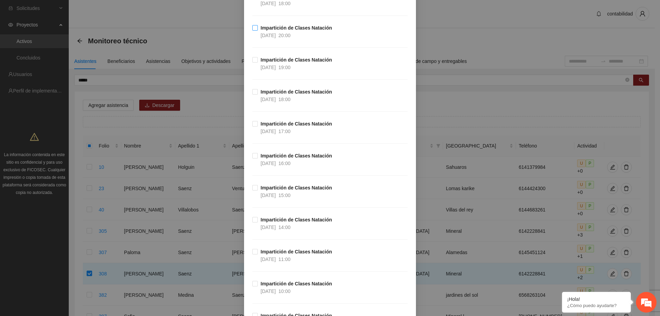
click at [269, 36] on span "[DATE]" at bounding box center [268, 36] width 15 height 6
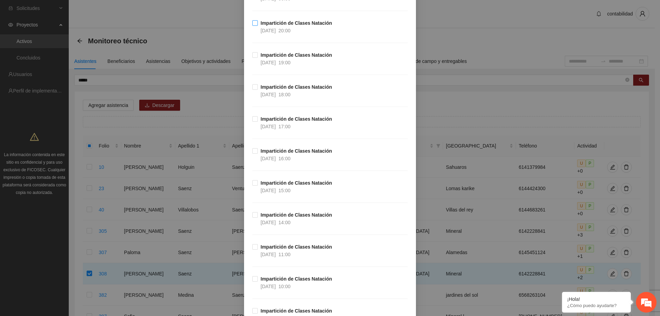
scroll to position [3915, 0]
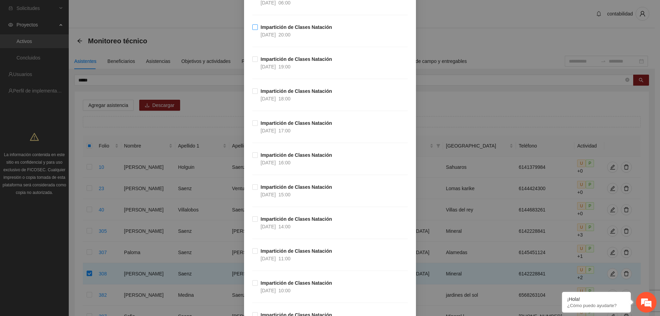
click at [269, 35] on span "[DATE]" at bounding box center [268, 35] width 15 height 6
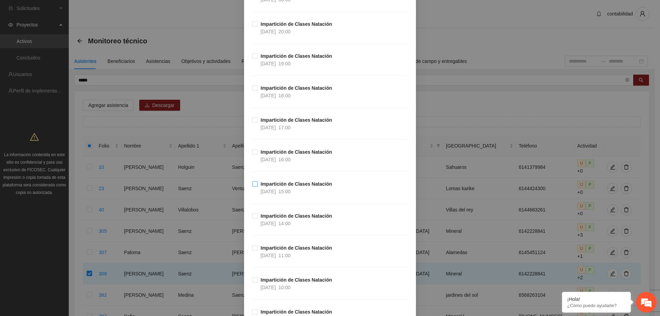
scroll to position [3468, 0]
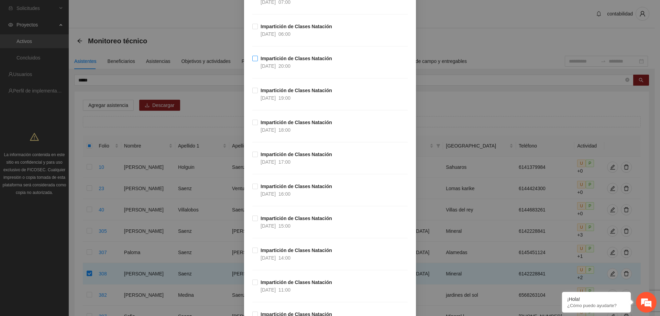
click at [285, 58] on strong "Impartición de Clases Natación" at bounding box center [297, 59] width 72 height 6
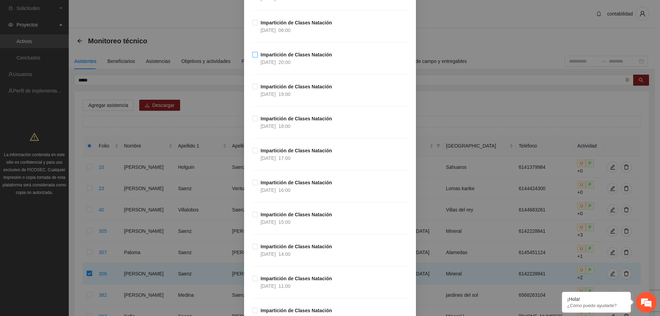
scroll to position [3055, 0]
click at [272, 55] on strong "Impartición de Clases Natación" at bounding box center [297, 56] width 72 height 6
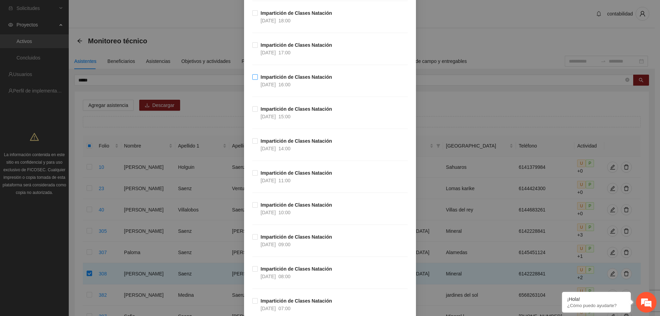
scroll to position [2642, 0]
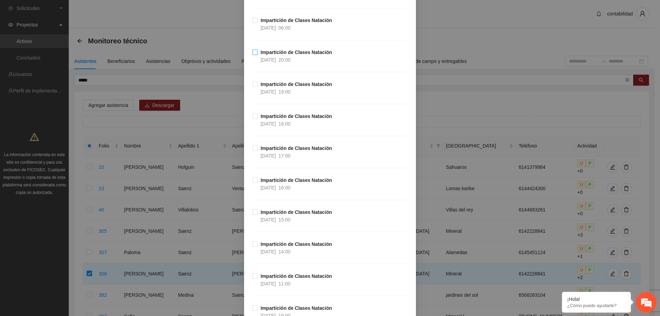
click at [276, 56] on div "[DATE]" at bounding box center [268, 60] width 15 height 8
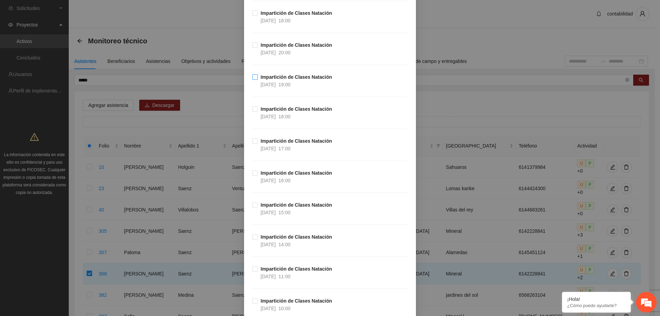
scroll to position [2230, 0]
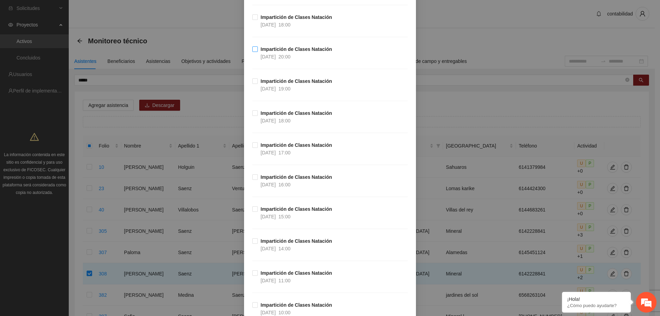
click at [274, 50] on strong "Impartición de Clases Natación" at bounding box center [297, 49] width 72 height 6
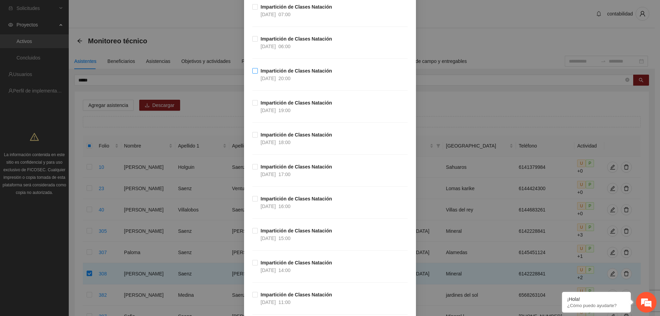
scroll to position [1748, 0]
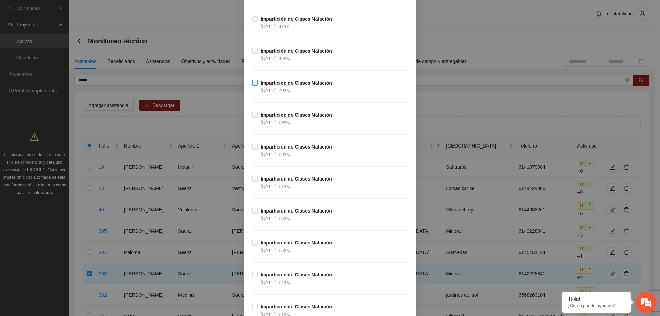
click at [282, 84] on strong "Impartición de Clases Natación" at bounding box center [297, 83] width 72 height 6
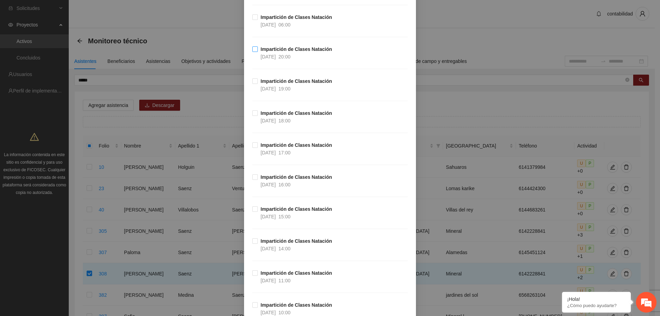
scroll to position [1335, 0]
click at [299, 77] on strong "Impartición de Clases Natación" at bounding box center [297, 80] width 72 height 6
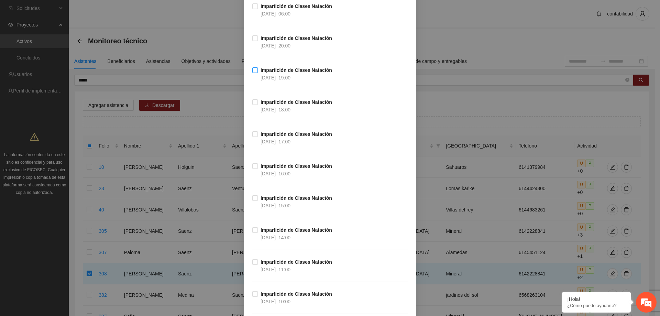
scroll to position [957, 0]
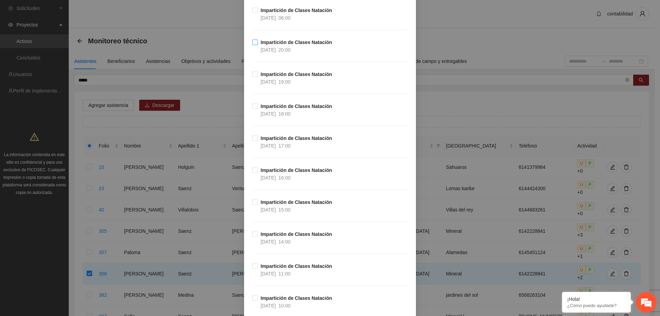
click at [269, 44] on strong "Impartición de Clases Natación" at bounding box center [297, 43] width 72 height 6
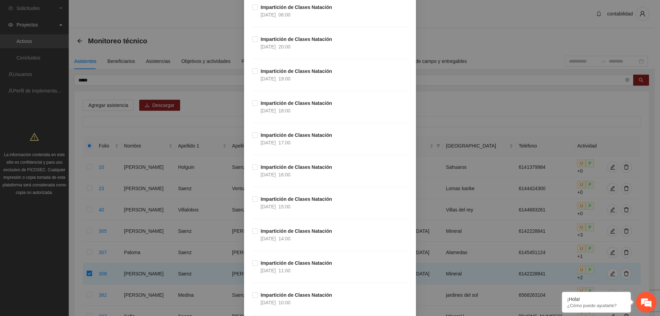
scroll to position [510, 0]
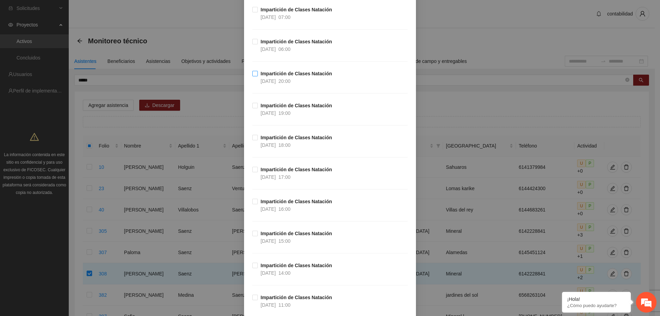
click at [293, 76] on strong "Impartición de Clases Natación" at bounding box center [297, 74] width 72 height 6
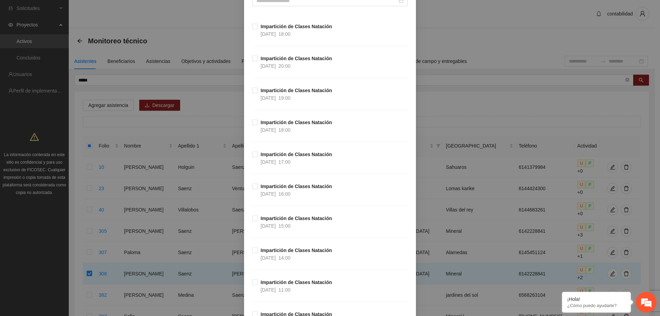
scroll to position [97, 0]
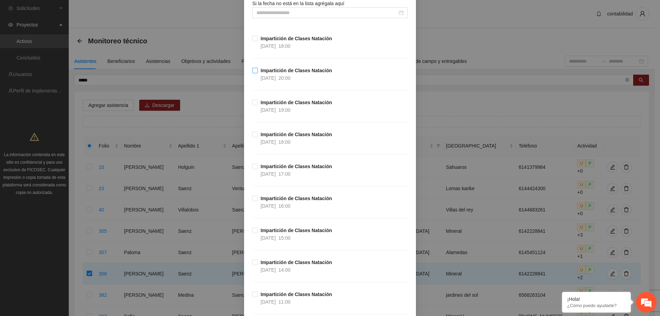
click at [276, 76] on span "[DATE]" at bounding box center [268, 78] width 15 height 6
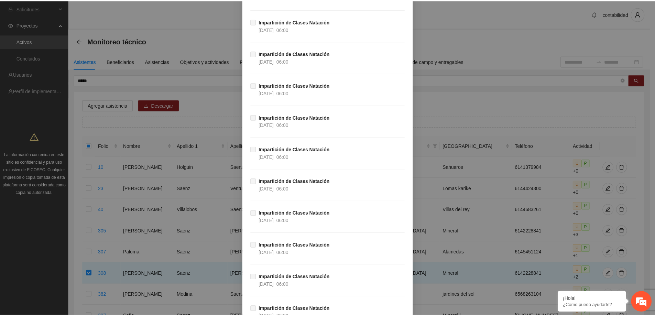
scroll to position [41198, 0]
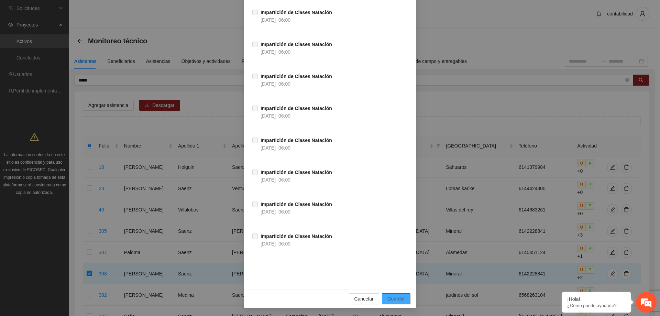
click at [398, 297] on span "Guardar" at bounding box center [397, 299] width 18 height 8
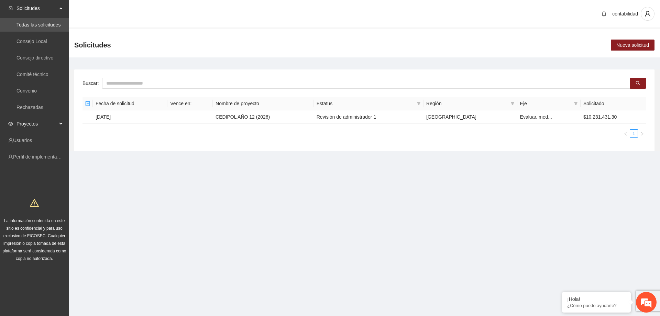
click at [36, 118] on span "Proyectos" at bounding box center [37, 124] width 41 height 14
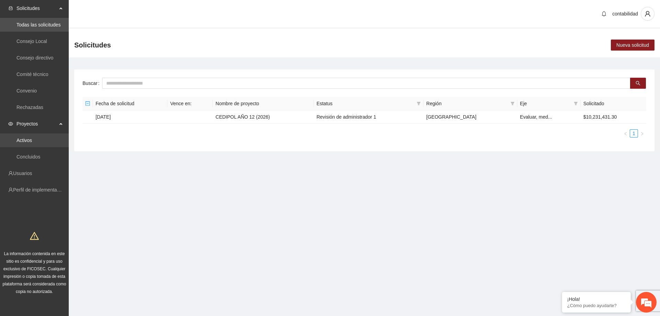
click at [32, 141] on link "Activos" at bounding box center [24, 141] width 15 height 6
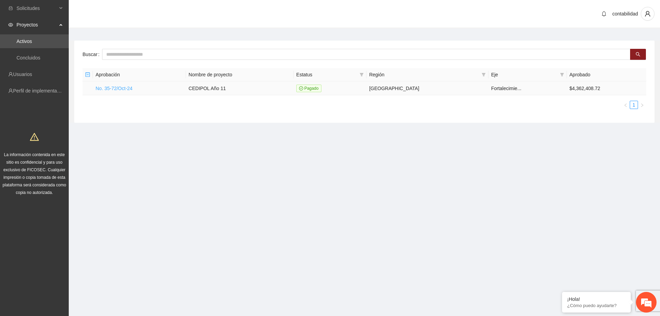
click at [114, 86] on link "No. 35-72/Oct-24" at bounding box center [114, 89] width 37 height 6
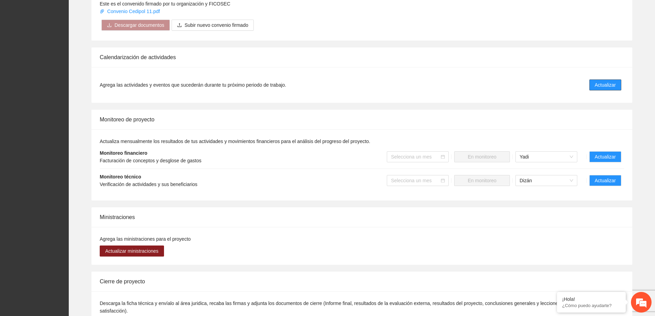
click at [595, 79] on button "Actualizar" at bounding box center [606, 84] width 32 height 11
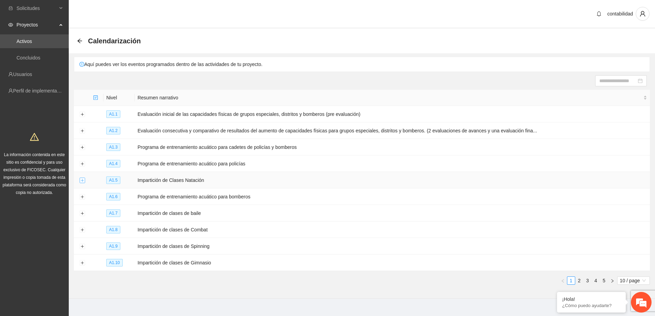
click at [85, 179] on button "Expand row" at bounding box center [82, 181] width 6 height 6
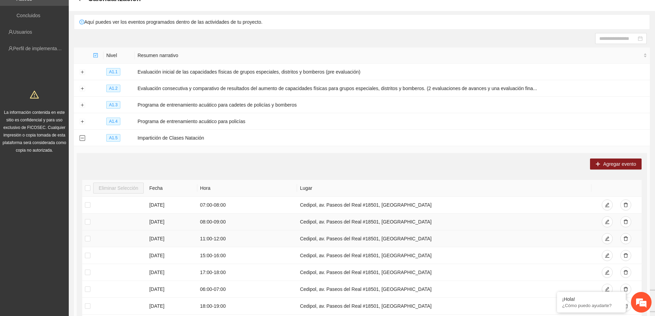
scroll to position [69, 0]
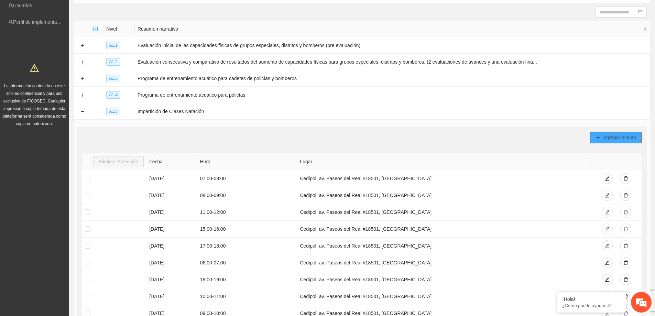
click at [599, 132] on button "Agregar evento" at bounding box center [616, 137] width 52 height 11
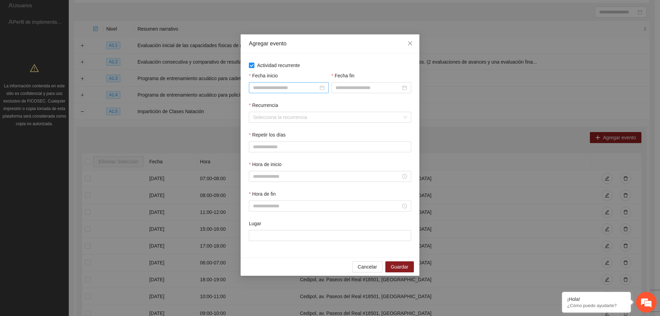
click at [283, 85] on input "Fecha inicio" at bounding box center [285, 88] width 65 height 8
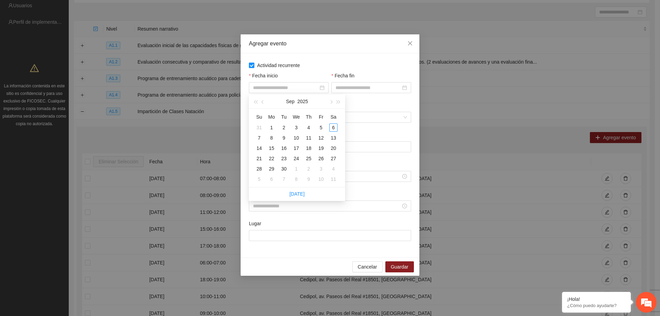
click at [327, 72] on div "Fecha inicio" at bounding box center [289, 77] width 80 height 10
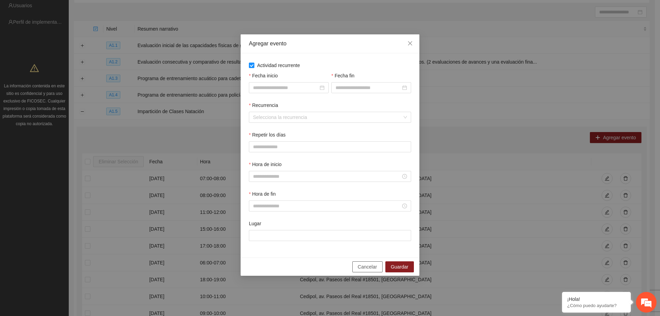
click at [376, 264] on span "Cancelar" at bounding box center [367, 267] width 19 height 8
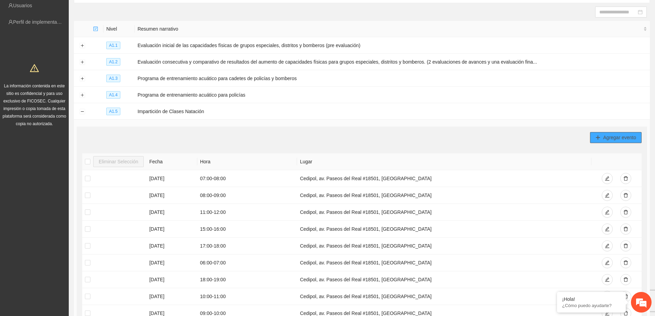
click at [601, 139] on button "Agregar evento" at bounding box center [616, 137] width 52 height 11
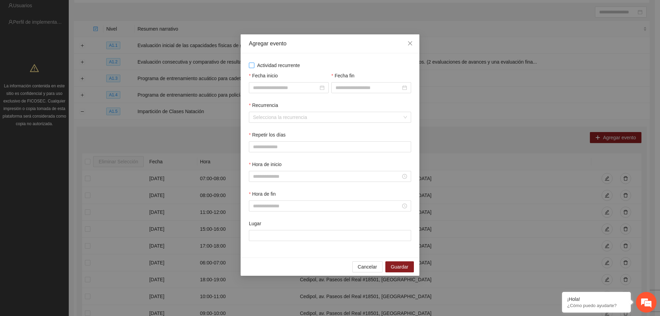
click at [255, 68] on span "Actividad recurrente" at bounding box center [279, 66] width 49 height 8
click at [291, 89] on input "Fecha inicio" at bounding box center [285, 88] width 65 height 8
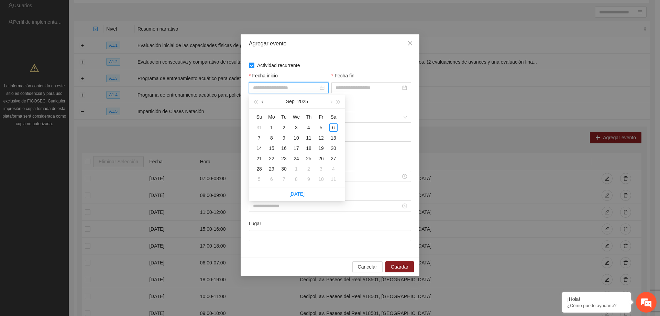
click at [261, 98] on button "button" at bounding box center [263, 102] width 8 height 14
type input "**********"
click at [323, 128] on div "1" at bounding box center [321, 127] width 8 height 8
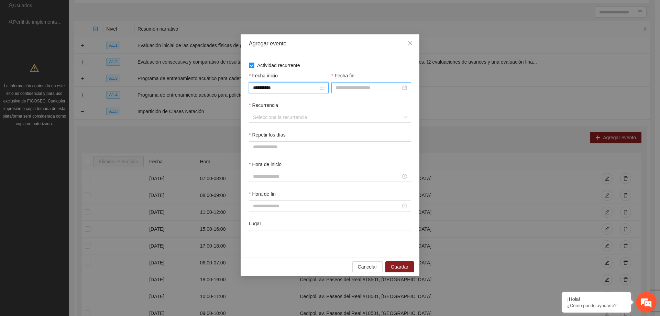
click at [354, 87] on input "Fecha fin" at bounding box center [368, 88] width 65 height 8
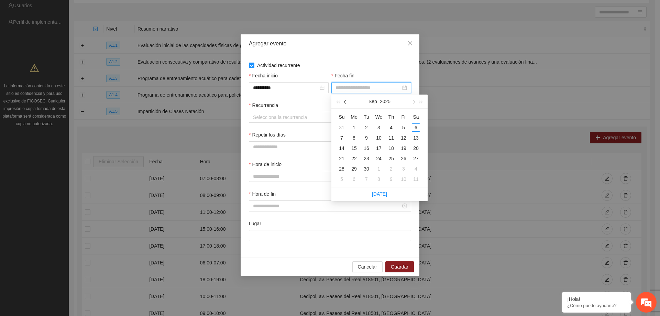
click at [347, 101] on button "button" at bounding box center [346, 102] width 8 height 14
type input "**********"
click at [347, 178] on td "31" at bounding box center [342, 179] width 12 height 10
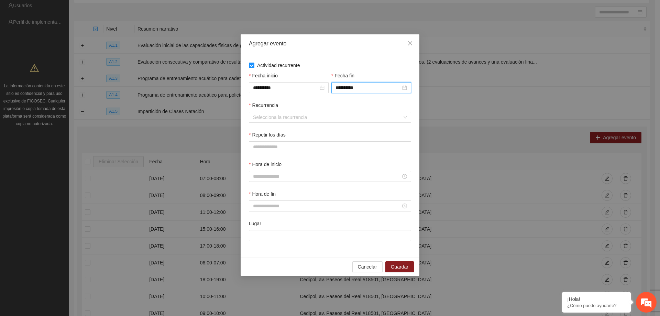
click at [265, 108] on label "Recurrencia" at bounding box center [263, 105] width 29 height 8
click at [265, 112] on input "Recurrencia" at bounding box center [327, 117] width 149 height 10
click at [268, 115] on input "Recurrencia" at bounding box center [327, 117] width 149 height 10
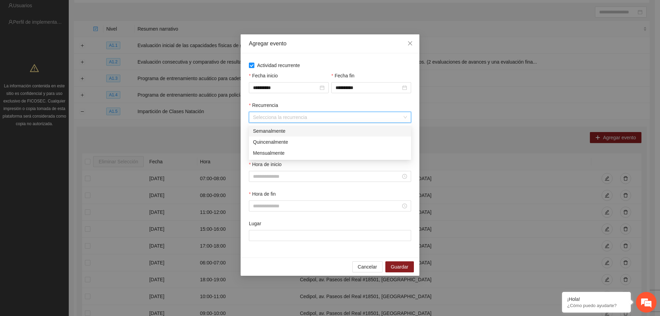
click at [270, 134] on div "Semanalmente" at bounding box center [330, 131] width 154 height 8
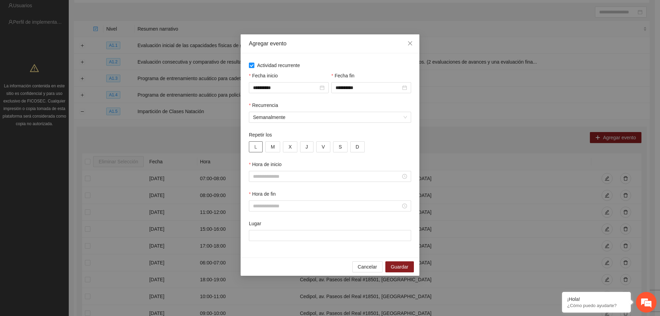
click at [257, 147] on span "L" at bounding box center [256, 147] width 3 height 8
click at [273, 147] on span "M" at bounding box center [273, 147] width 4 height 8
click at [289, 143] on span "X" at bounding box center [290, 147] width 3 height 8
click at [306, 142] on button "J" at bounding box center [306, 146] width 13 height 11
click at [320, 145] on button "V" at bounding box center [323, 146] width 14 height 11
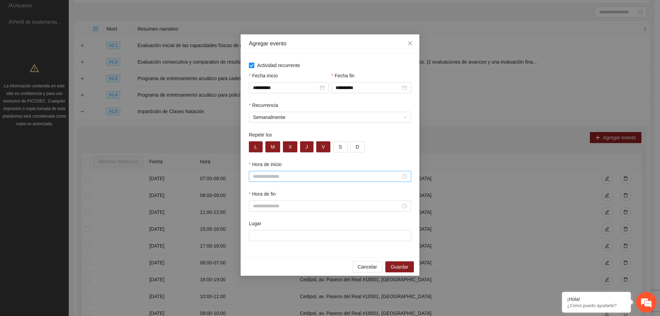
click at [291, 180] on input "Hora de inicio" at bounding box center [327, 177] width 148 height 8
click at [257, 212] on div "20" at bounding box center [258, 210] width 19 height 10
type input "*****"
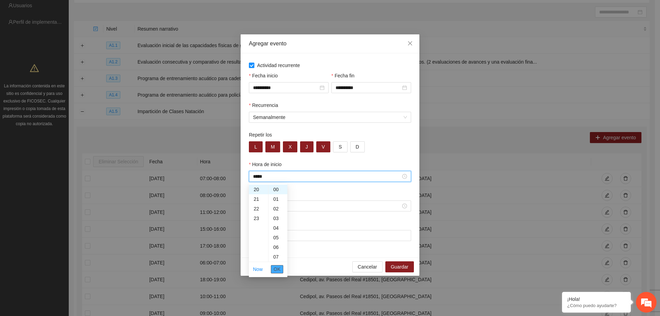
click at [280, 266] on span "OK" at bounding box center [277, 270] width 7 height 8
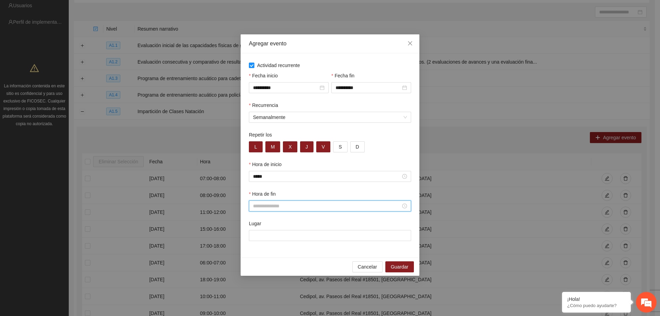
click at [289, 207] on input "Hora de fin" at bounding box center [327, 206] width 148 height 8
click at [256, 249] on div "21" at bounding box center [258, 250] width 19 height 10
type input "*****"
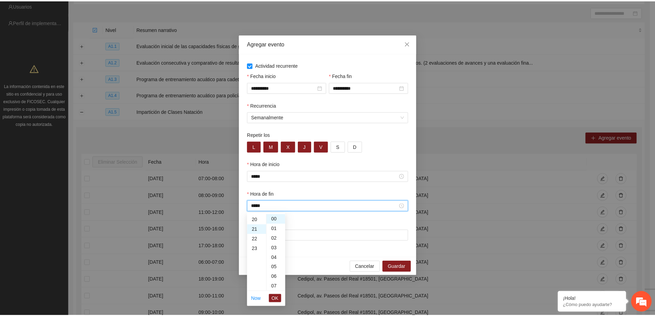
scroll to position [202, 0]
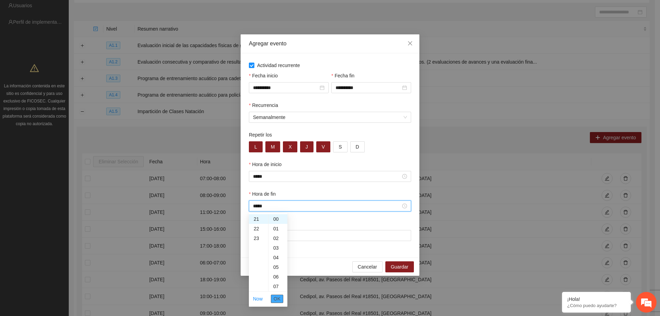
click at [277, 296] on span "OK" at bounding box center [277, 299] width 7 height 8
click at [274, 235] on input "Lugar" at bounding box center [330, 235] width 162 height 11
type input "**********"
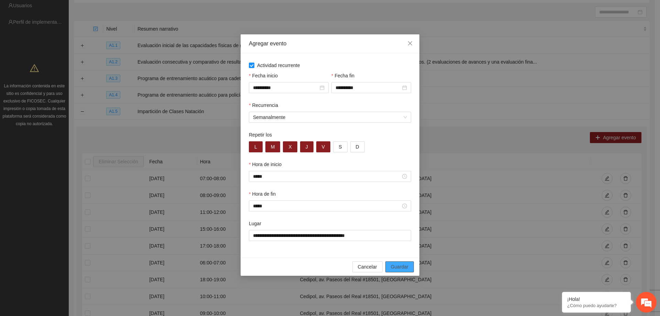
click at [405, 265] on span "Guardar" at bounding box center [400, 267] width 18 height 8
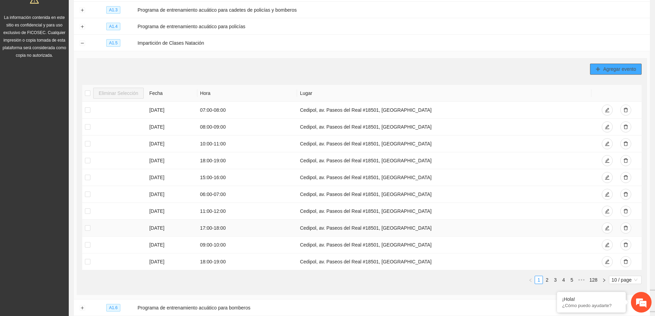
scroll to position [138, 0]
click at [545, 279] on link "2" at bounding box center [547, 280] width 8 height 8
click at [557, 280] on link "3" at bounding box center [556, 280] width 8 height 8
